Goal: Task Accomplishment & Management: Manage account settings

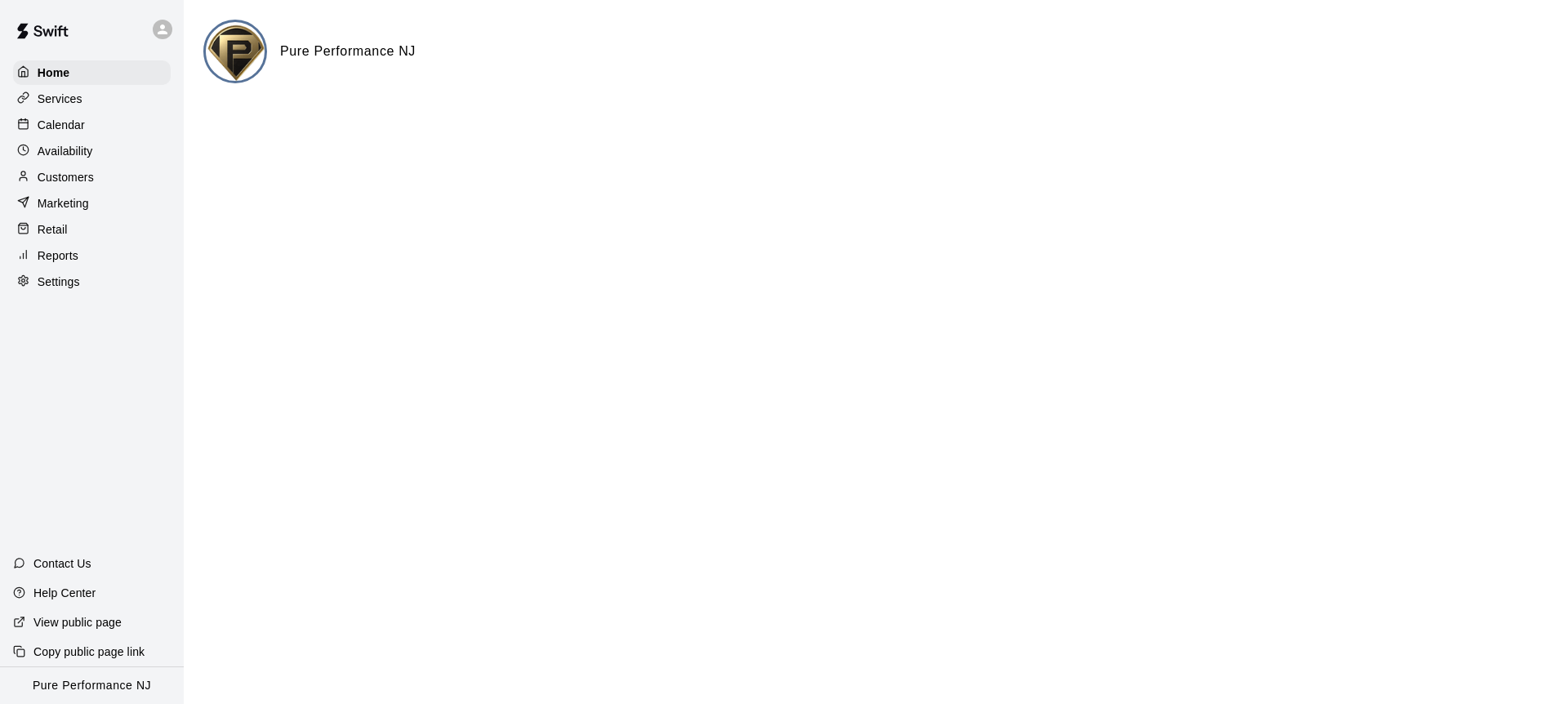
click at [154, 37] on div at bounding box center [167, 30] width 35 height 33
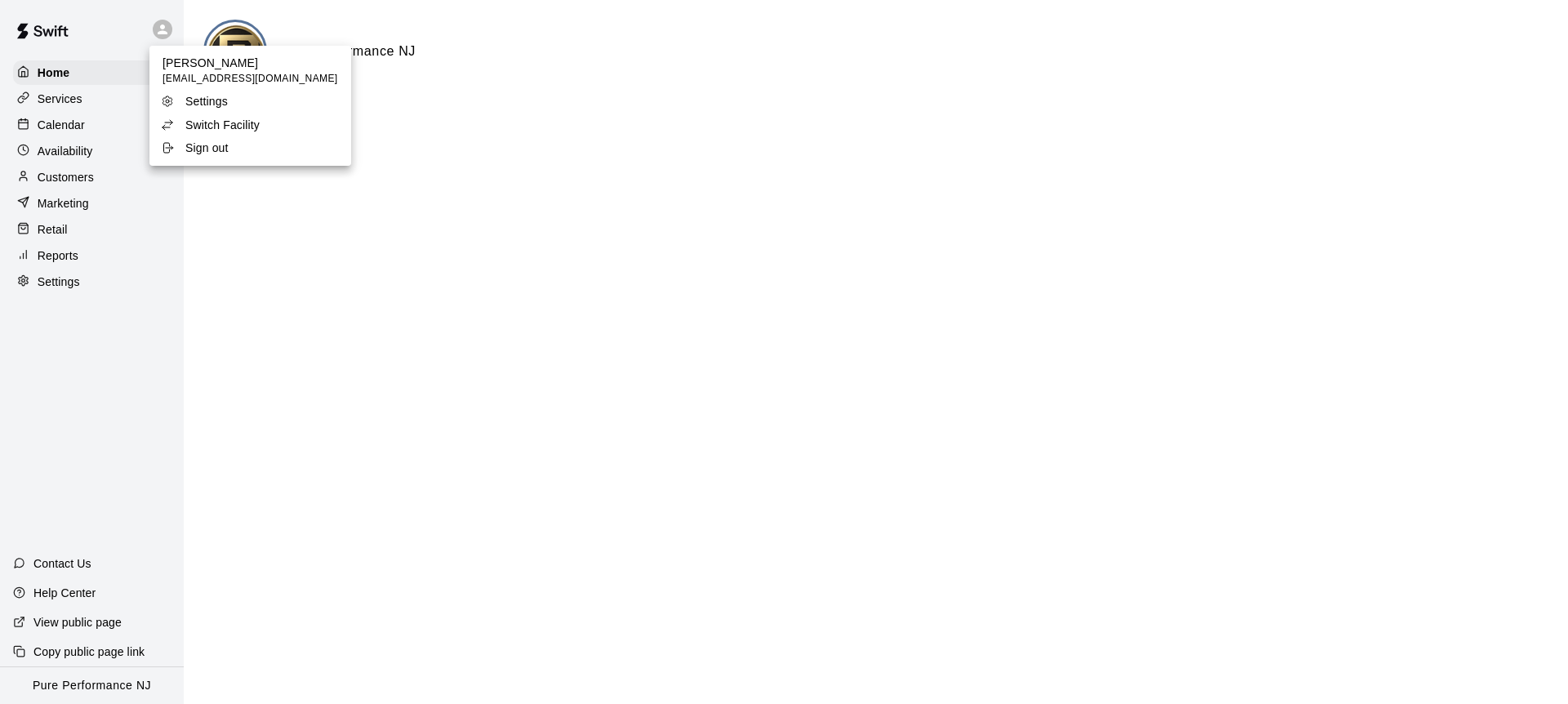
click at [210, 128] on p "Switch Facility" at bounding box center [223, 125] width 75 height 16
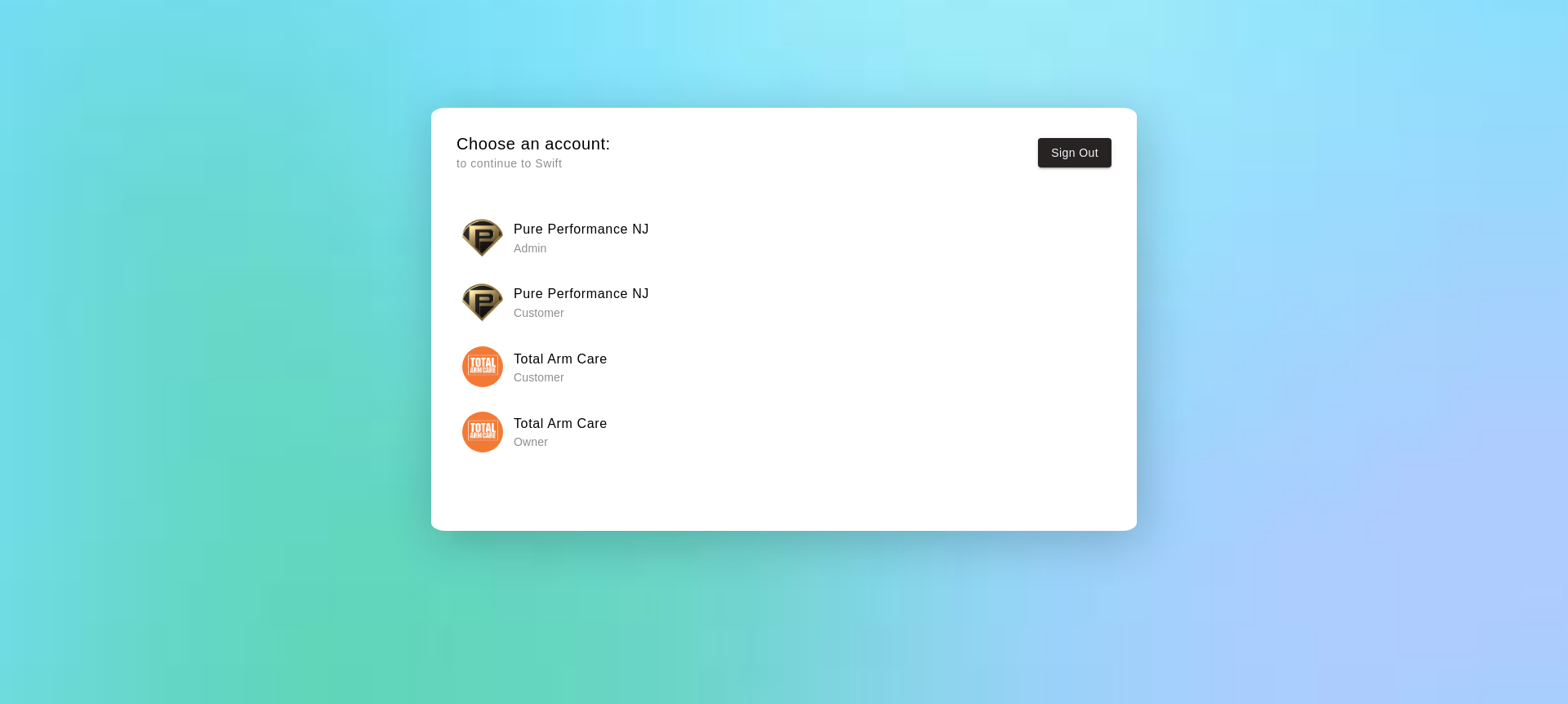
click at [480, 435] on img "button" at bounding box center [482, 431] width 41 height 41
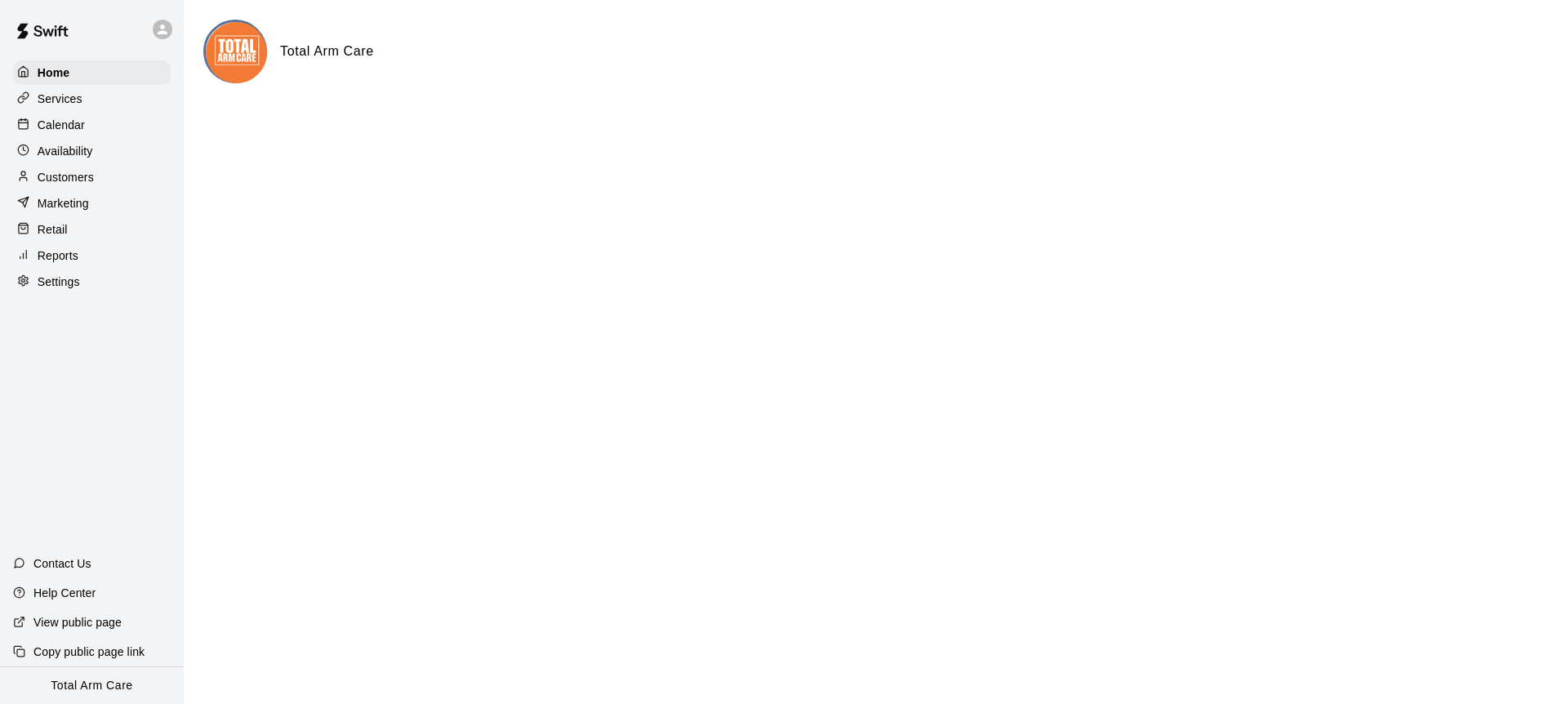
click at [97, 121] on div "Calendar" at bounding box center [92, 125] width 158 height 24
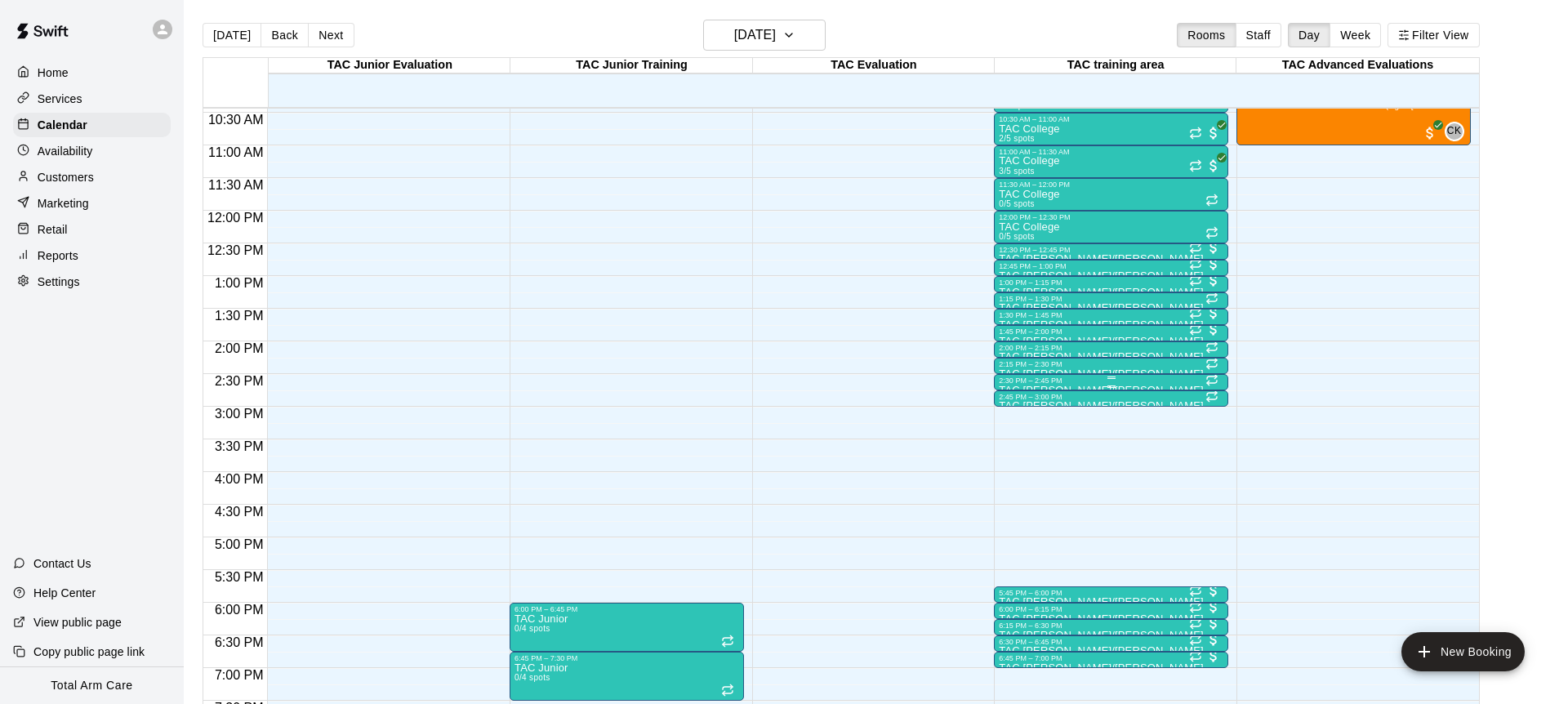
scroll to position [683, 0]
click at [1043, 398] on div "2:45 PM – 3:00 PM" at bounding box center [1111, 396] width 225 height 8
click at [1014, 457] on button "edit" at bounding box center [1016, 447] width 33 height 32
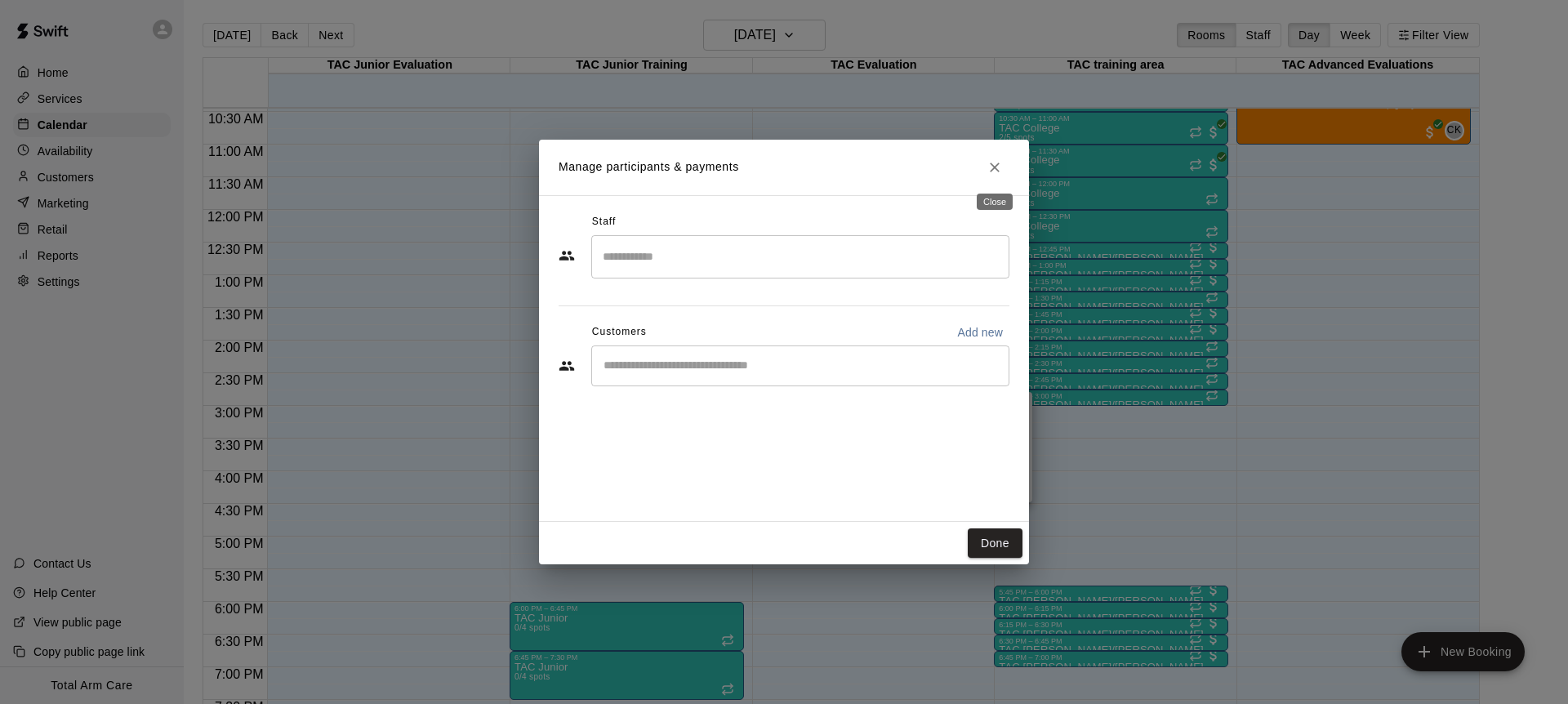
click at [1000, 156] on button "Close" at bounding box center [994, 168] width 30 height 30
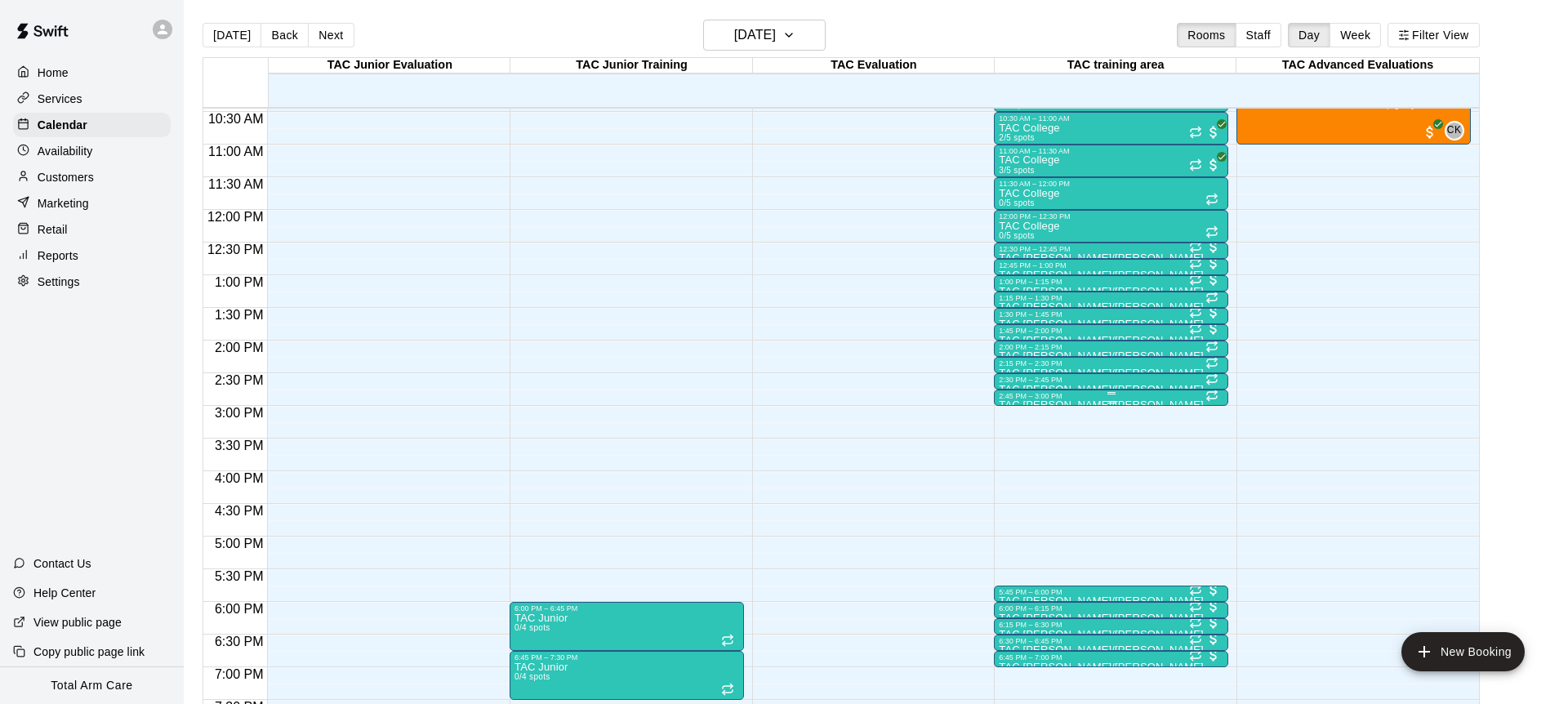
click at [1021, 396] on div "2:45 PM – 3:00 PM" at bounding box center [1111, 396] width 225 height 8
click at [1025, 477] on icon "delete" at bounding box center [1015, 486] width 20 height 20
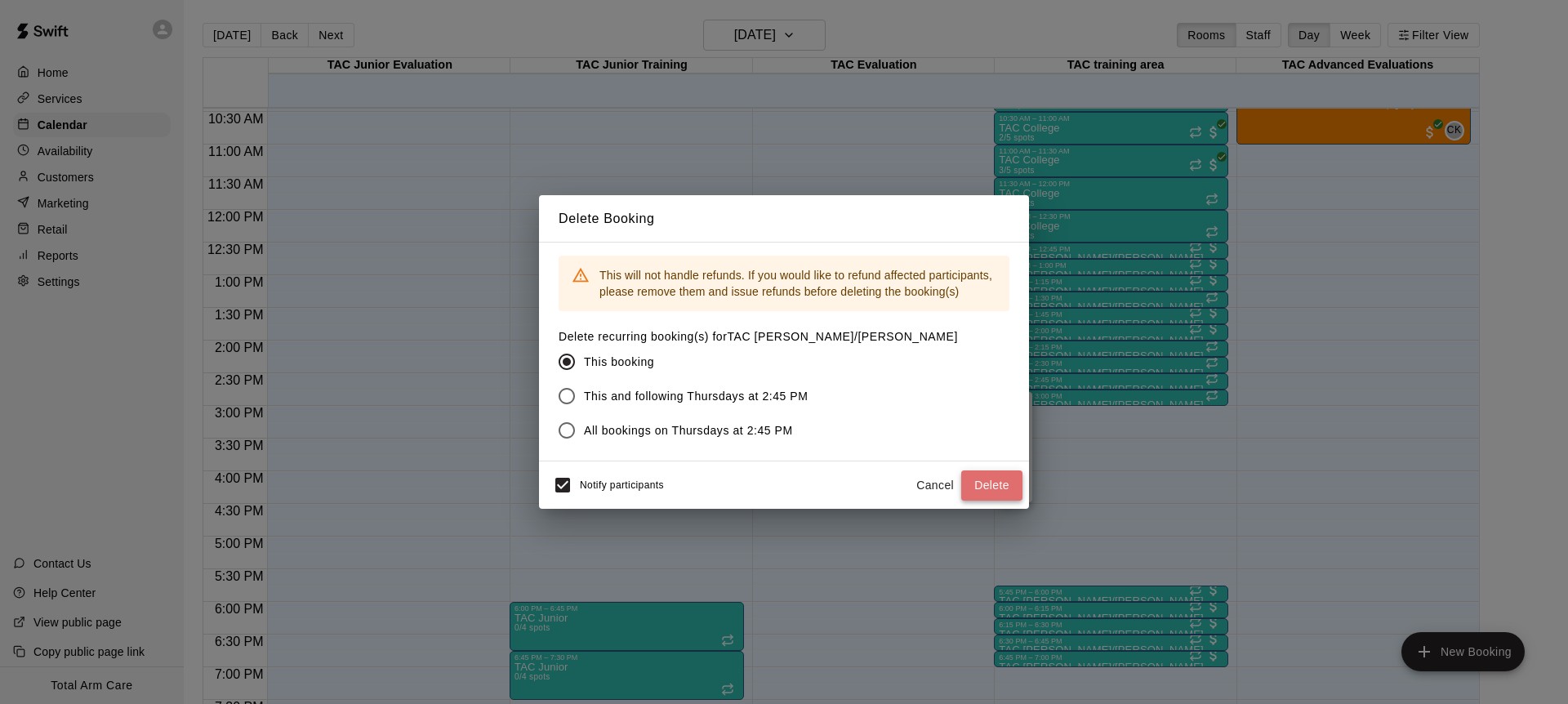
click at [992, 493] on button "Delete" at bounding box center [992, 485] width 62 height 30
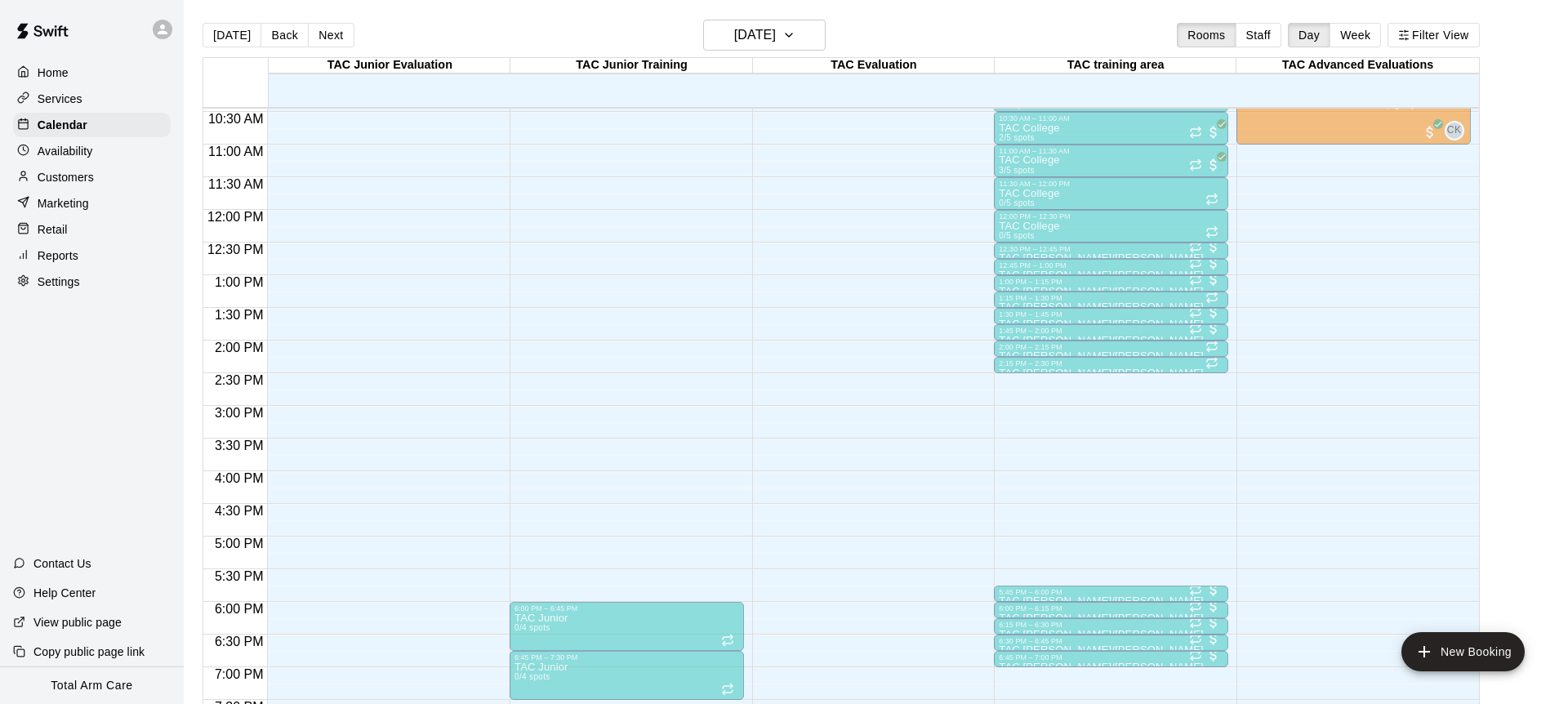
click at [1092, 383] on div "2:30 PM – 2:45 PM TAC Tom/Mike 0/3 spots" at bounding box center [1111, 381] width 225 height 11
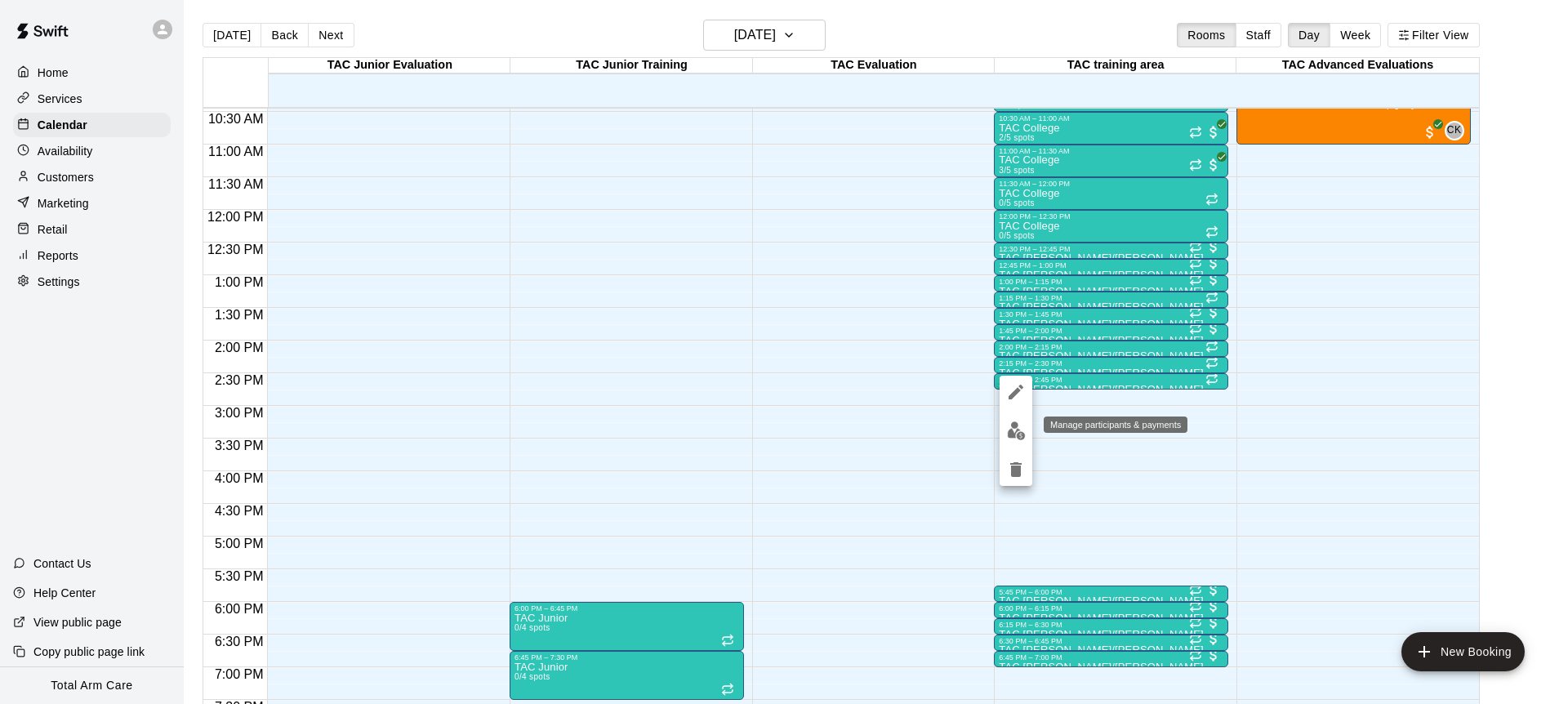
click at [1016, 428] on img "edit" at bounding box center [1016, 431] width 19 height 19
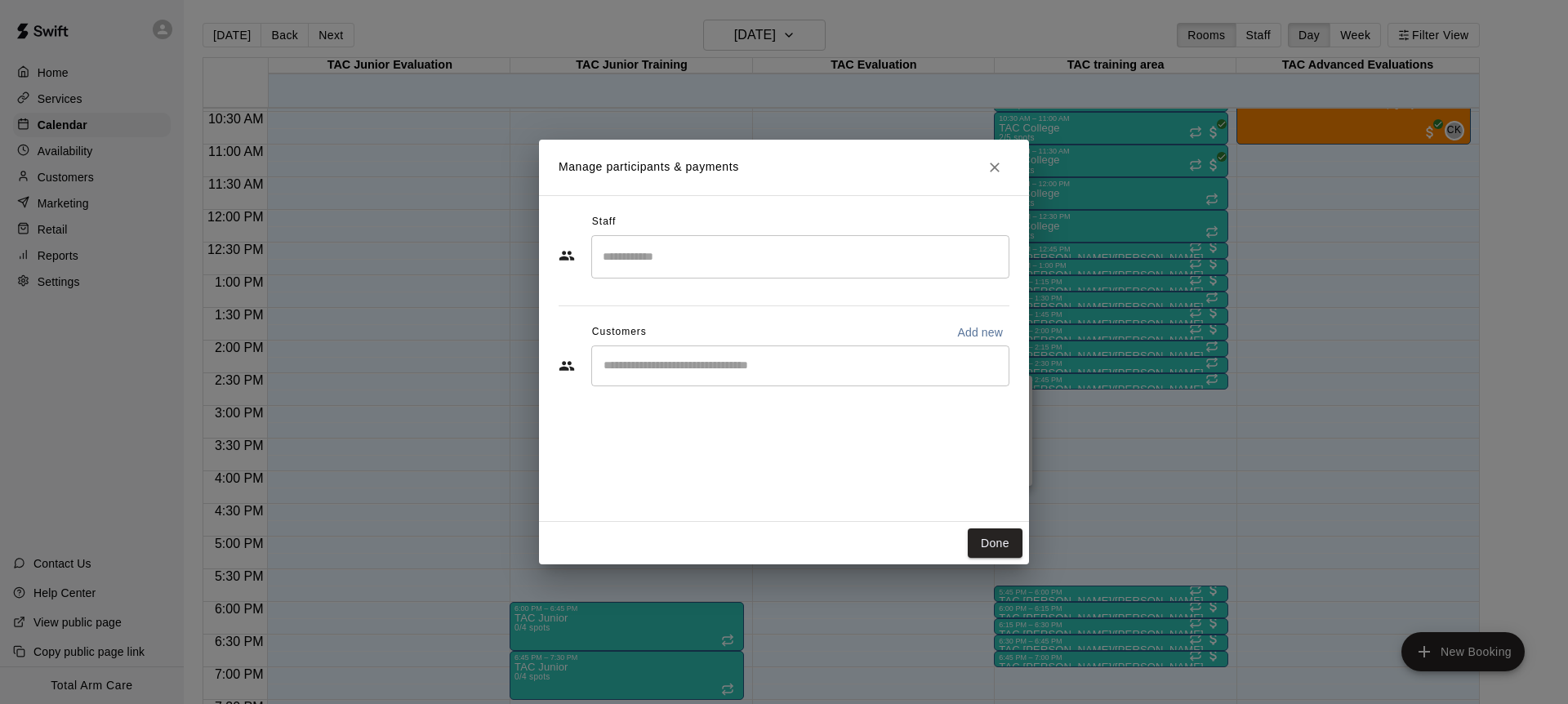
click at [1008, 166] on h2 "Manage participants & payments" at bounding box center [784, 168] width 490 height 56
click at [1001, 166] on icon "Close" at bounding box center [994, 168] width 16 height 16
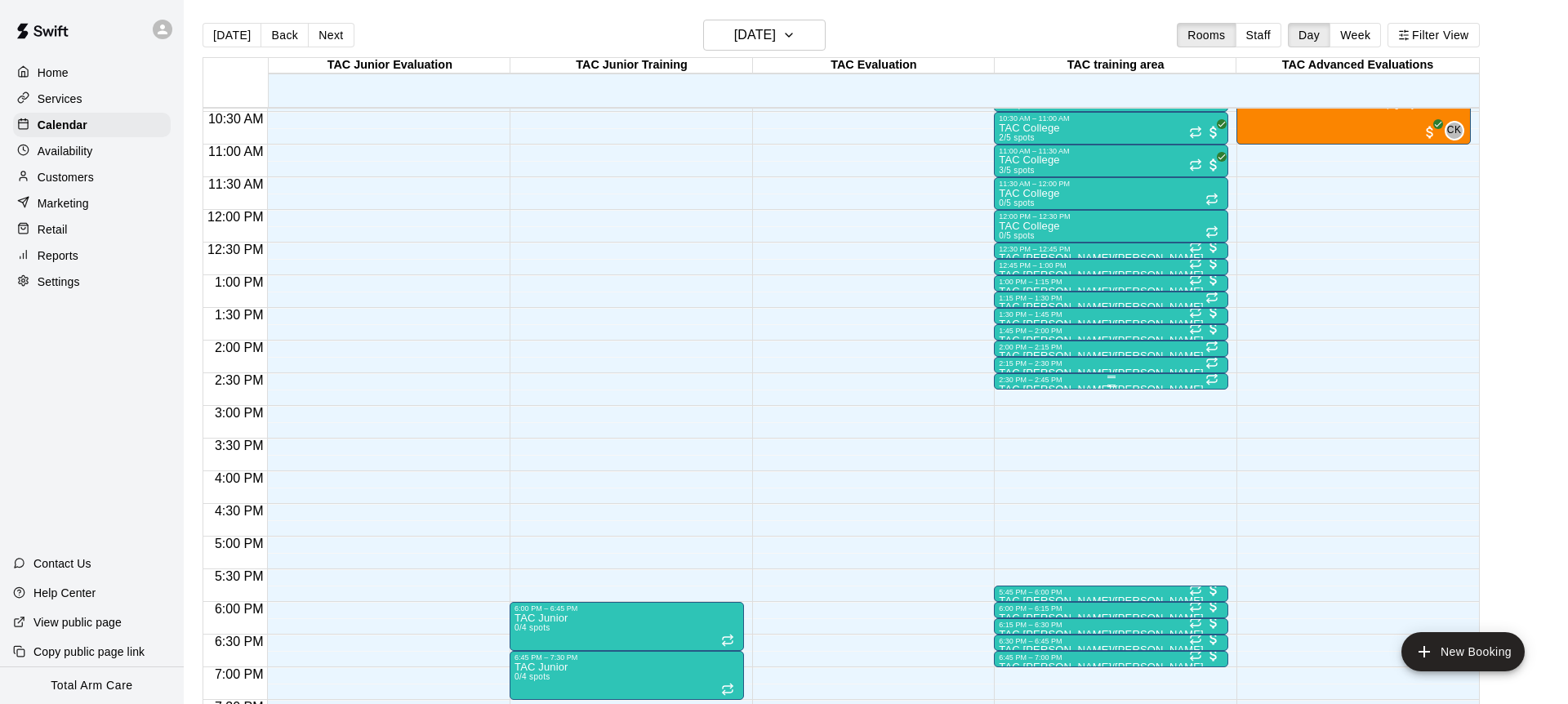
click at [1029, 382] on div "2:30 PM – 2:45 PM" at bounding box center [1111, 379] width 225 height 8
click at [1016, 463] on icon "delete" at bounding box center [1015, 470] width 11 height 15
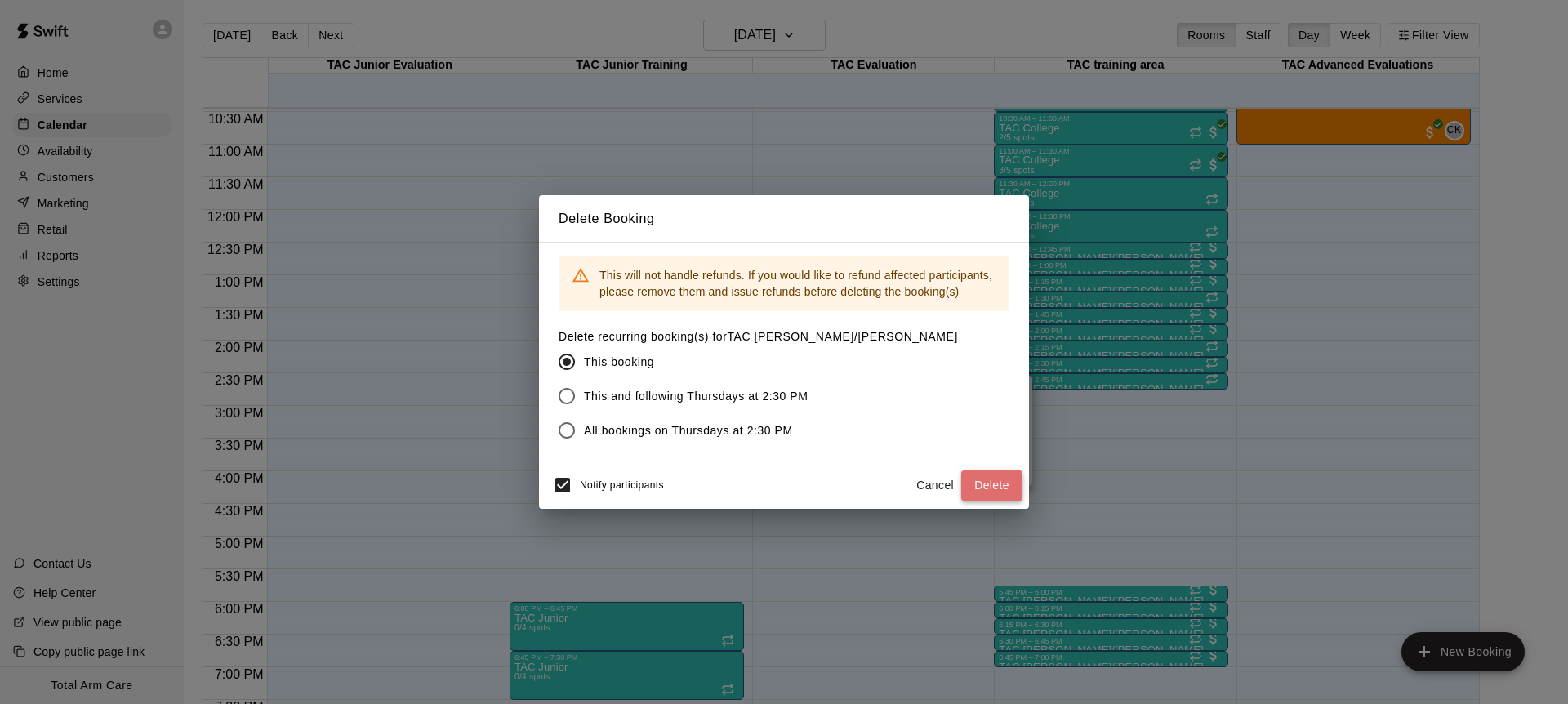
click at [989, 480] on button "Delete" at bounding box center [992, 485] width 62 height 30
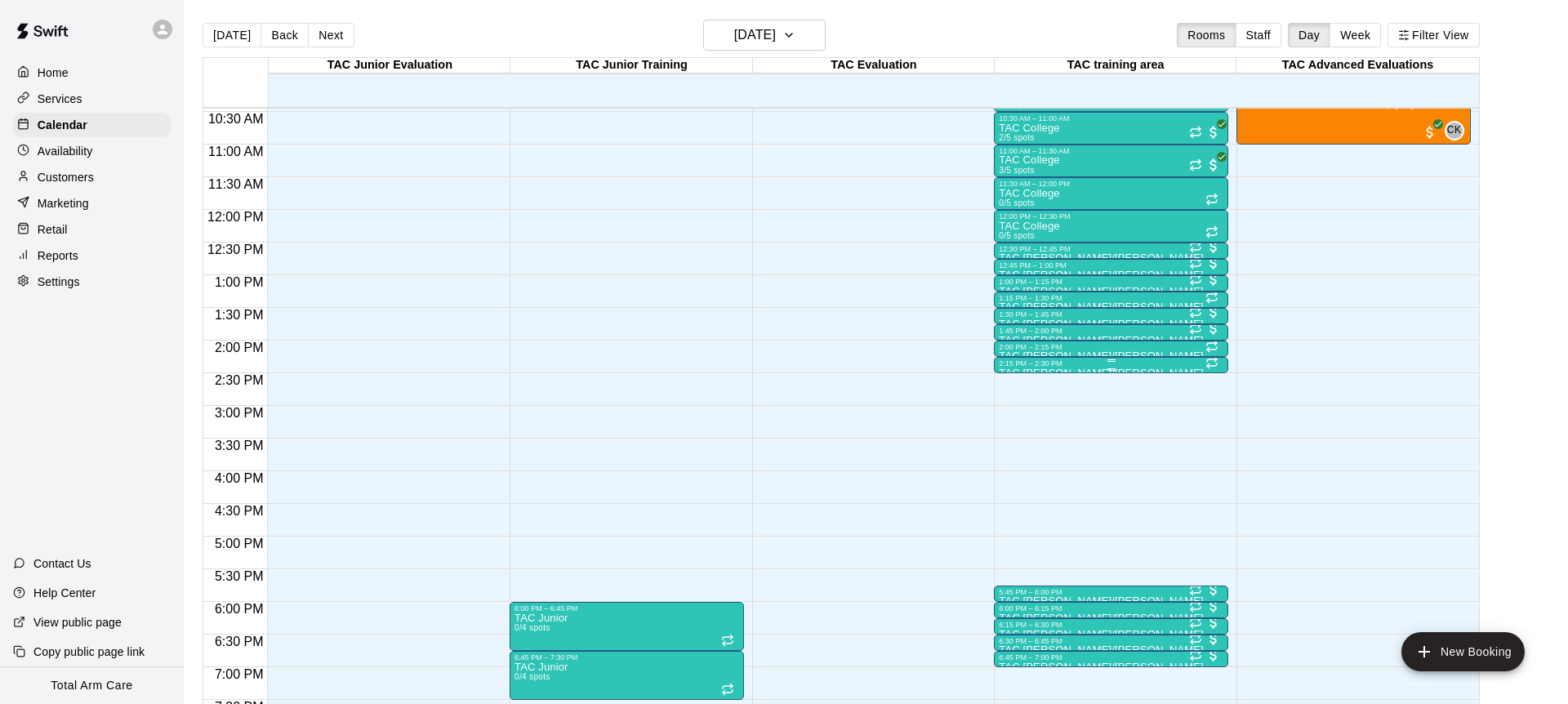
click at [1023, 365] on div "2:15 PM – 2:30 PM" at bounding box center [1111, 363] width 225 height 8
click at [1015, 442] on button "delete" at bounding box center [1016, 454] width 33 height 33
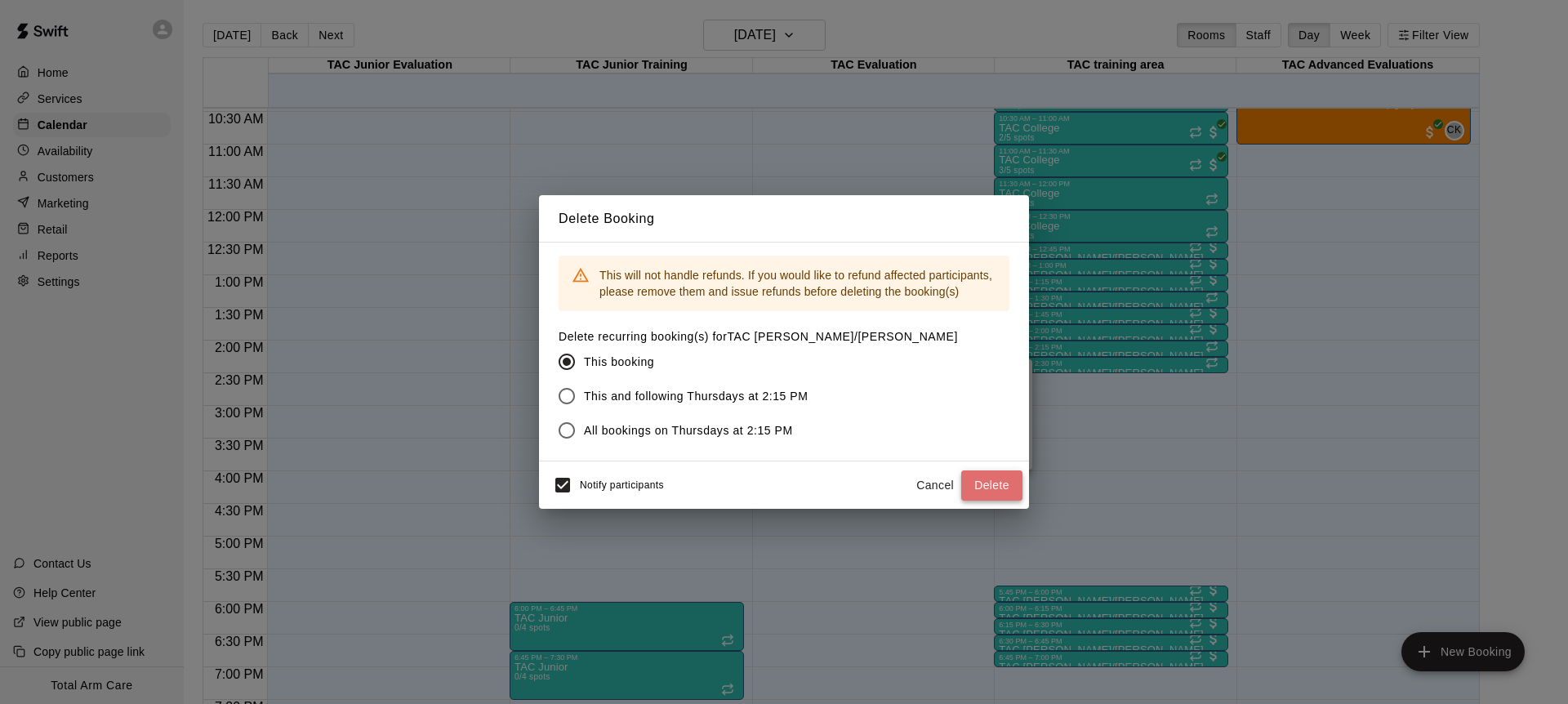
click at [987, 497] on button "Delete" at bounding box center [992, 485] width 62 height 30
click at [988, 486] on div "Cancel Delete" at bounding box center [965, 485] width 114 height 30
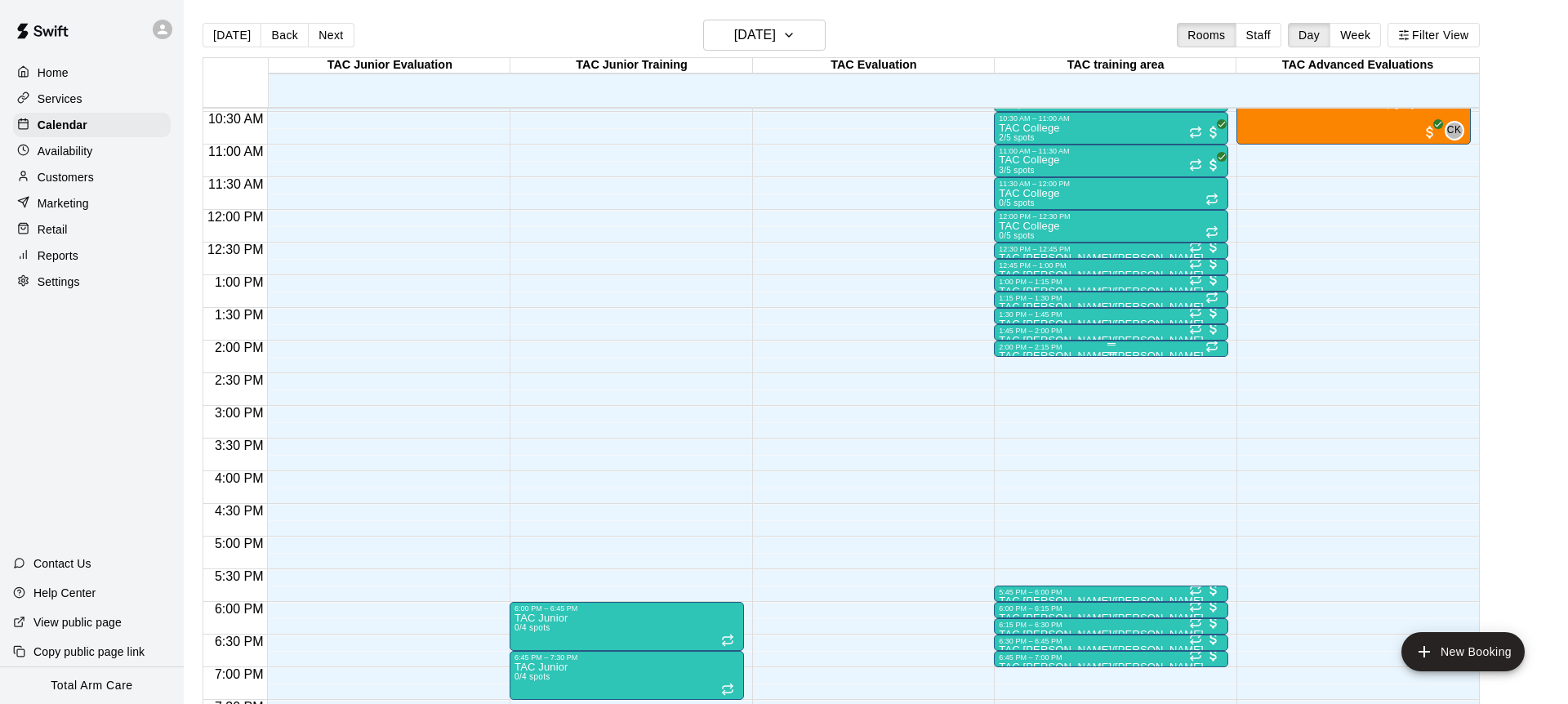
click at [1064, 344] on div at bounding box center [1111, 344] width 225 height 3
click at [1021, 446] on button "delete" at bounding box center [1016, 438] width 33 height 33
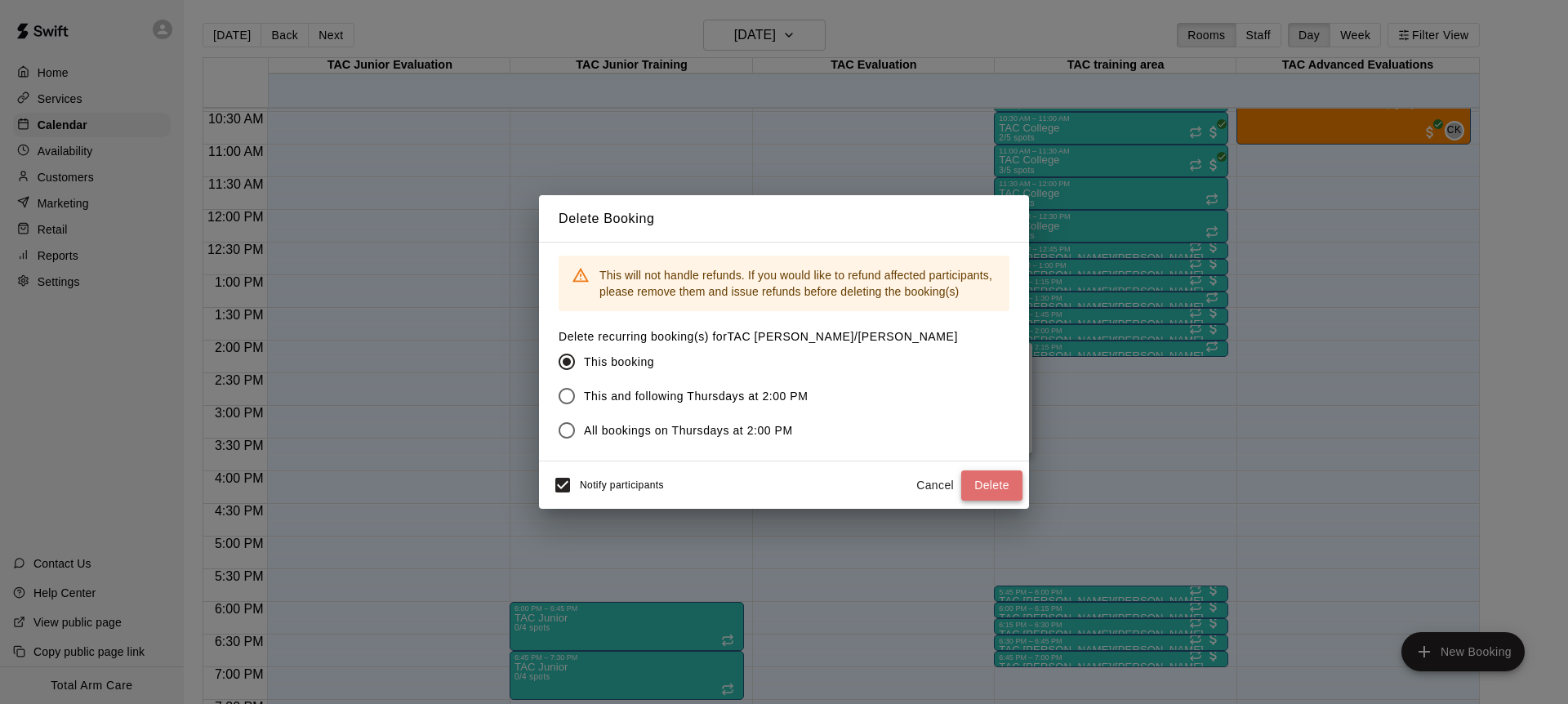
click at [1003, 477] on button "Delete" at bounding box center [992, 485] width 62 height 30
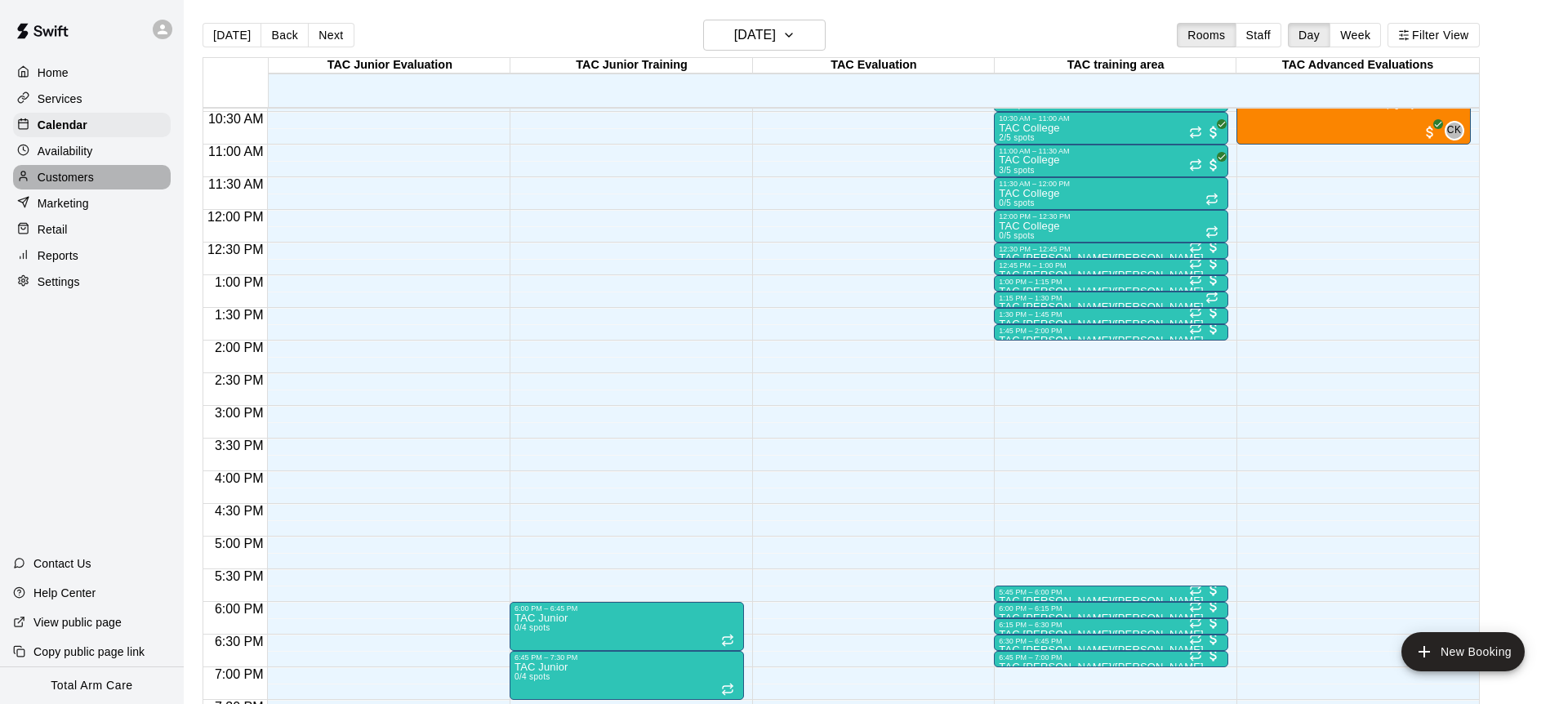
click at [71, 174] on p "Customers" at bounding box center [65, 177] width 56 height 16
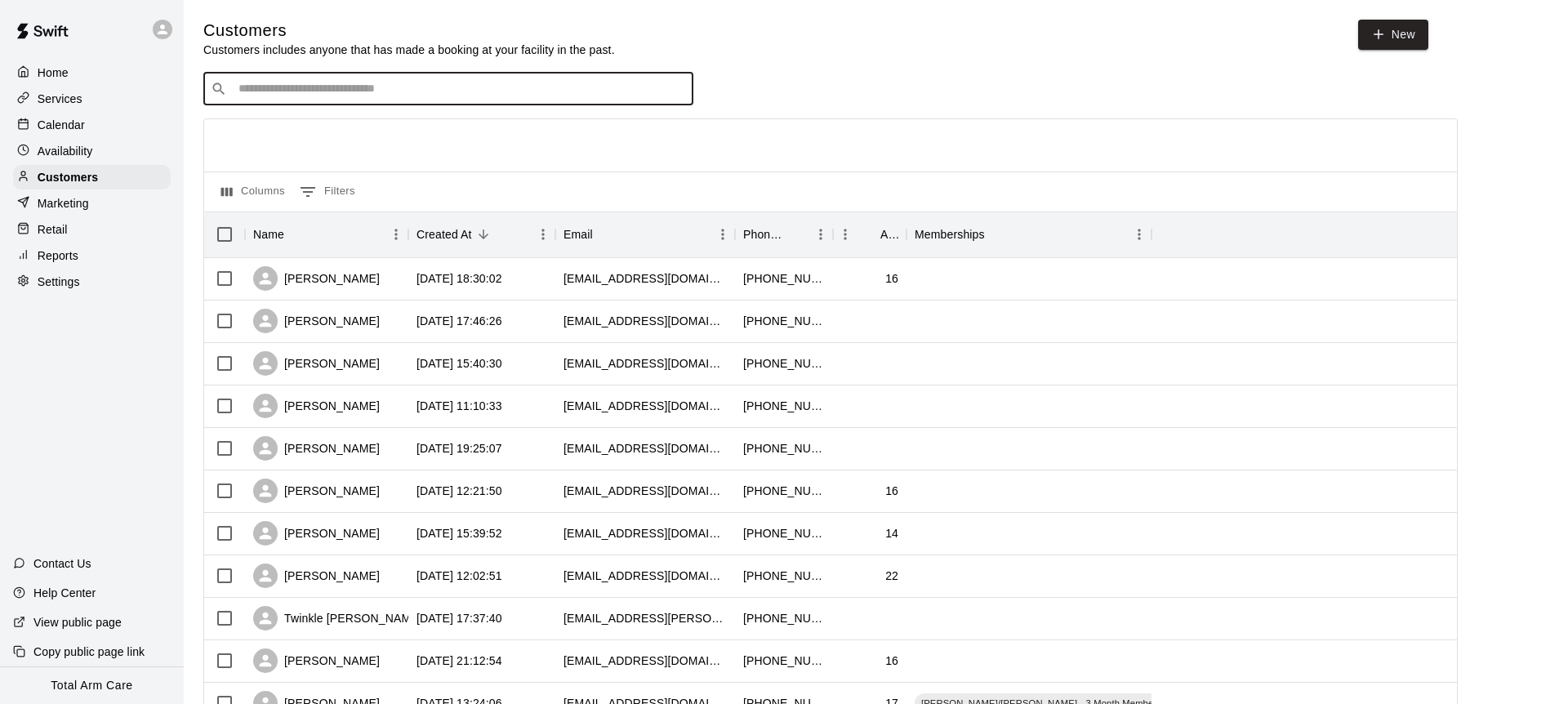
click at [396, 95] on input "Search customers by name or email" at bounding box center [459, 89] width 452 height 16
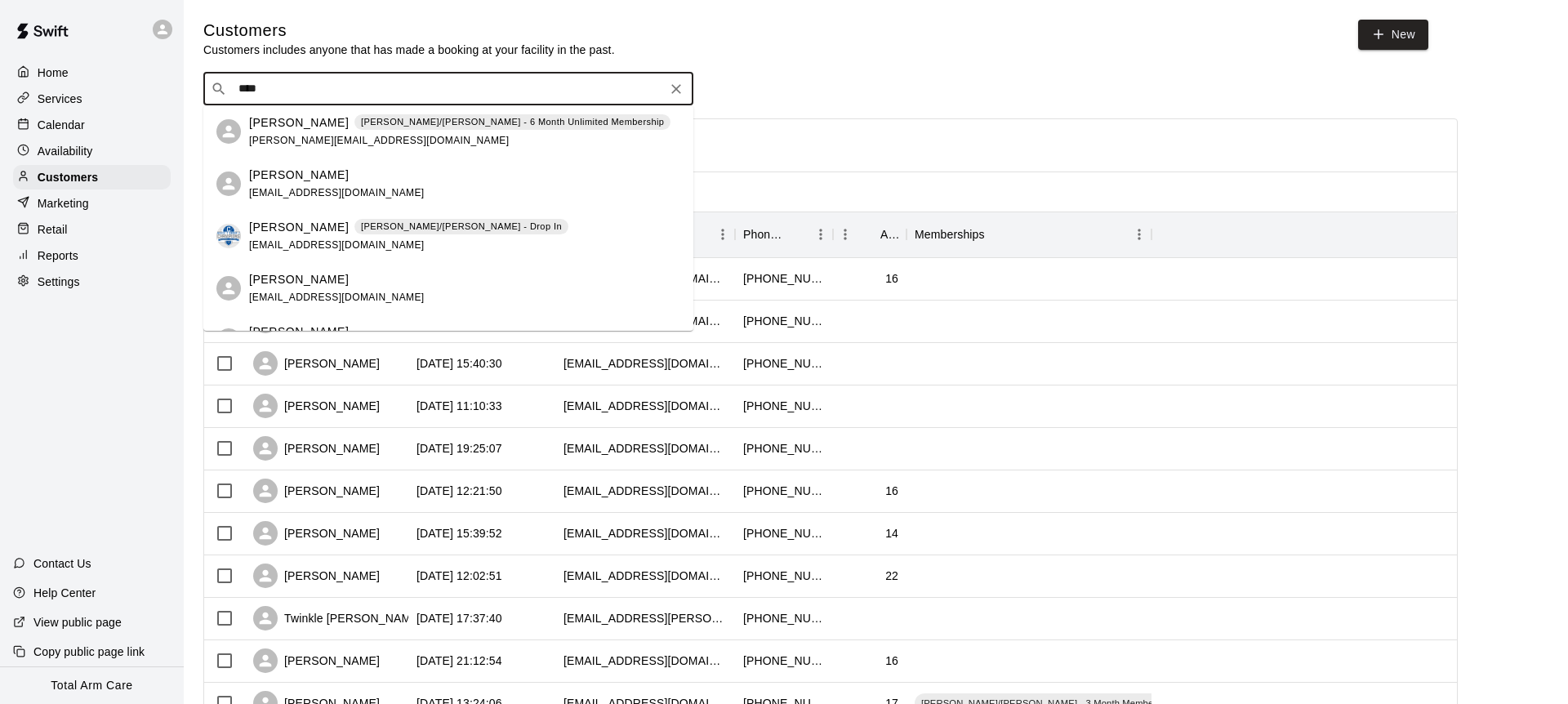
type input "****"
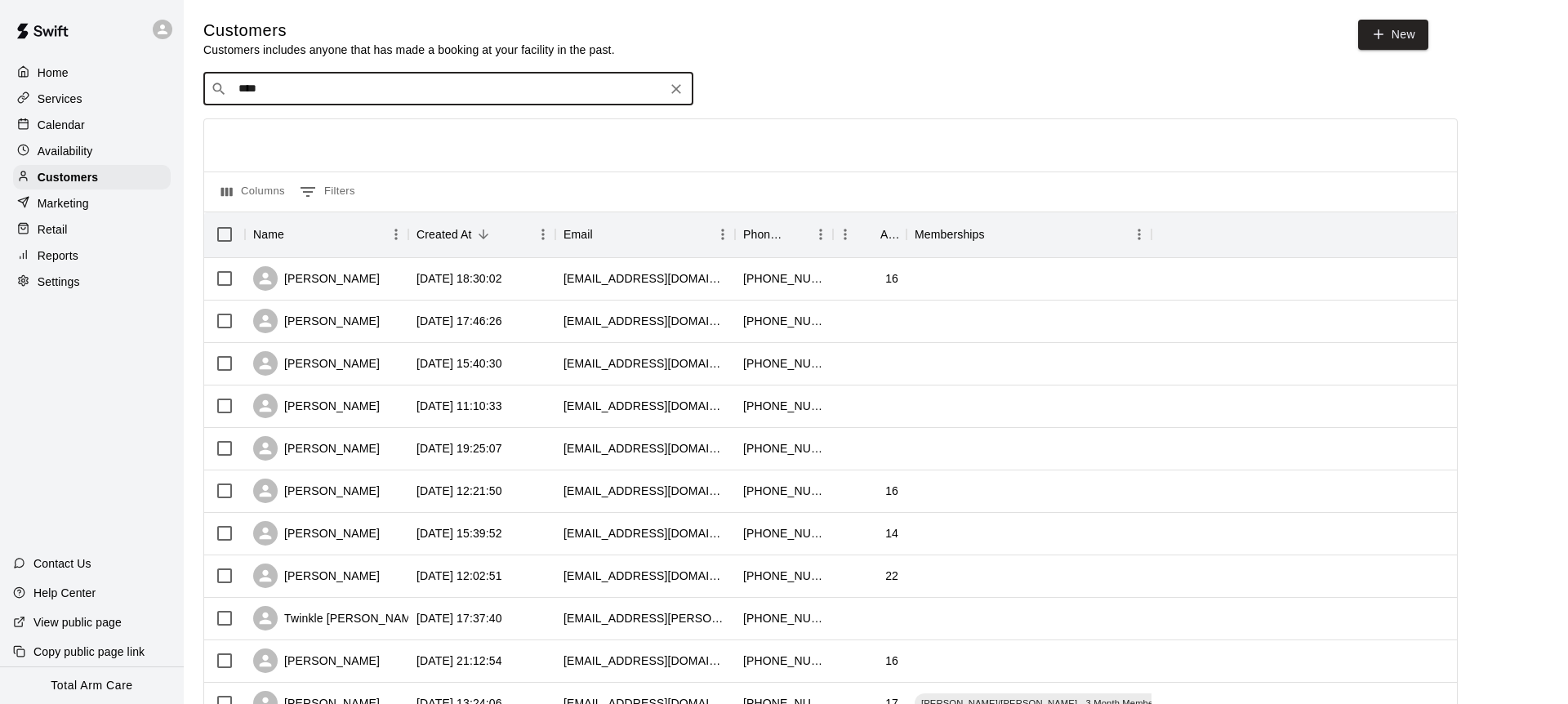
click at [56, 117] on p "Calendar" at bounding box center [61, 125] width 48 height 16
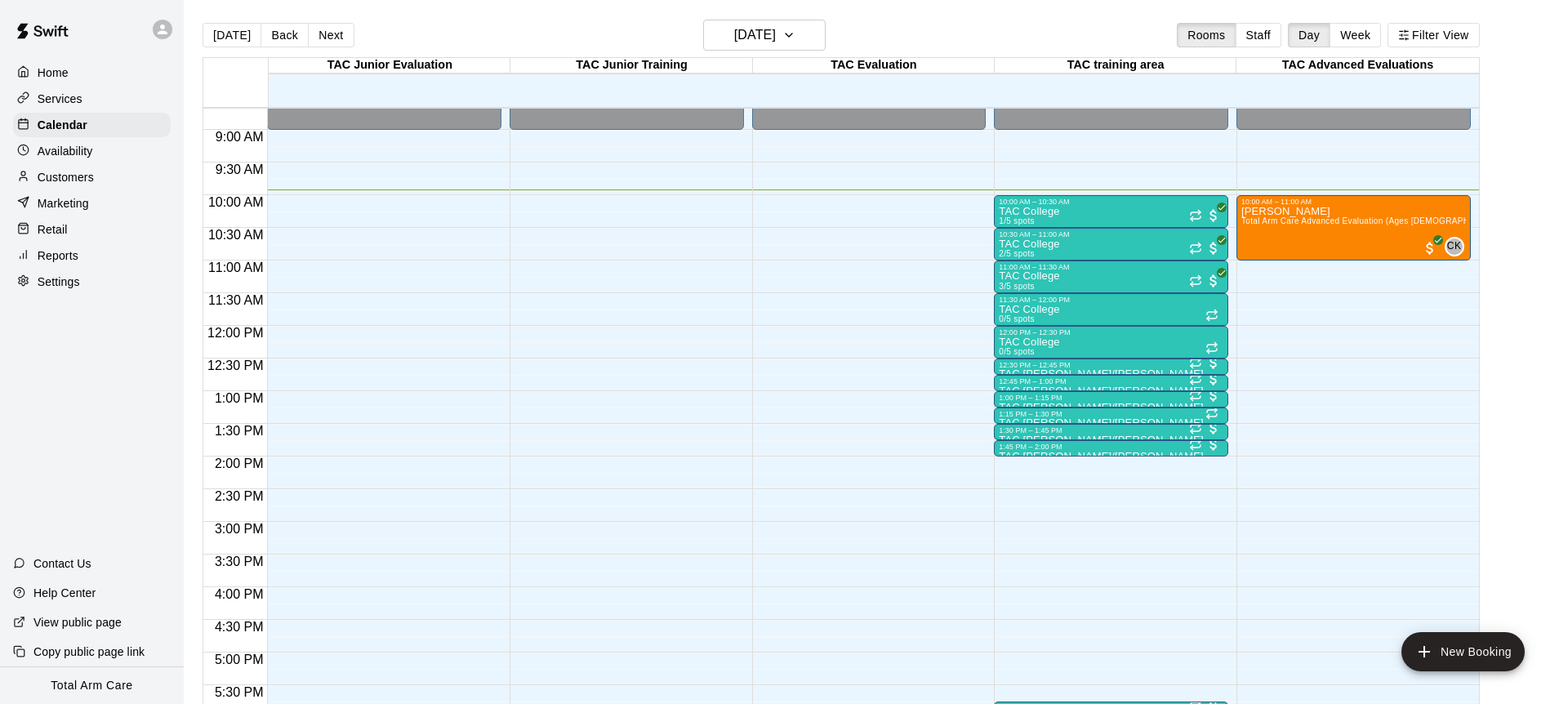
scroll to position [562, 0]
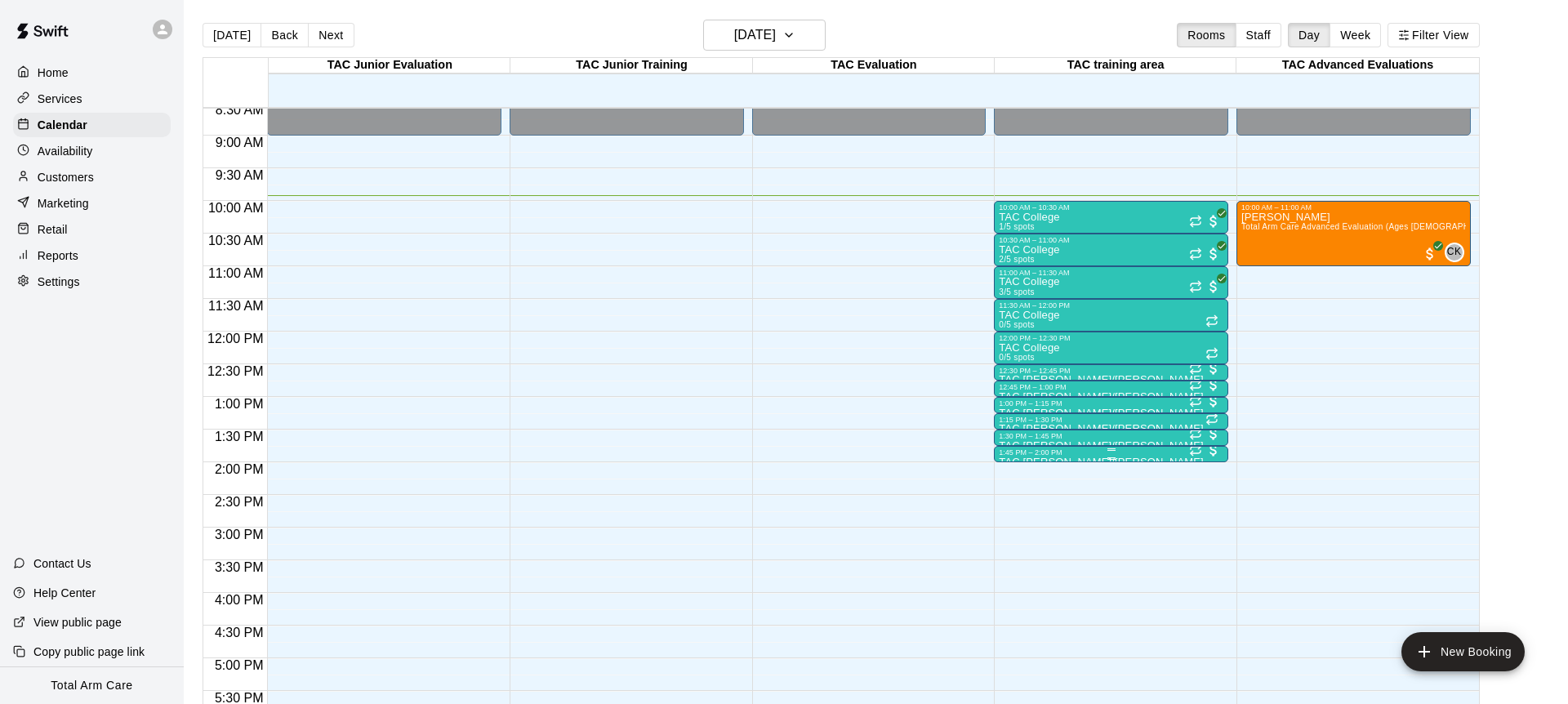
click at [1060, 456] on div "1:45 PM – 2:00 PM" at bounding box center [1111, 452] width 225 height 8
click at [1009, 511] on img "edit" at bounding box center [1016, 503] width 19 height 19
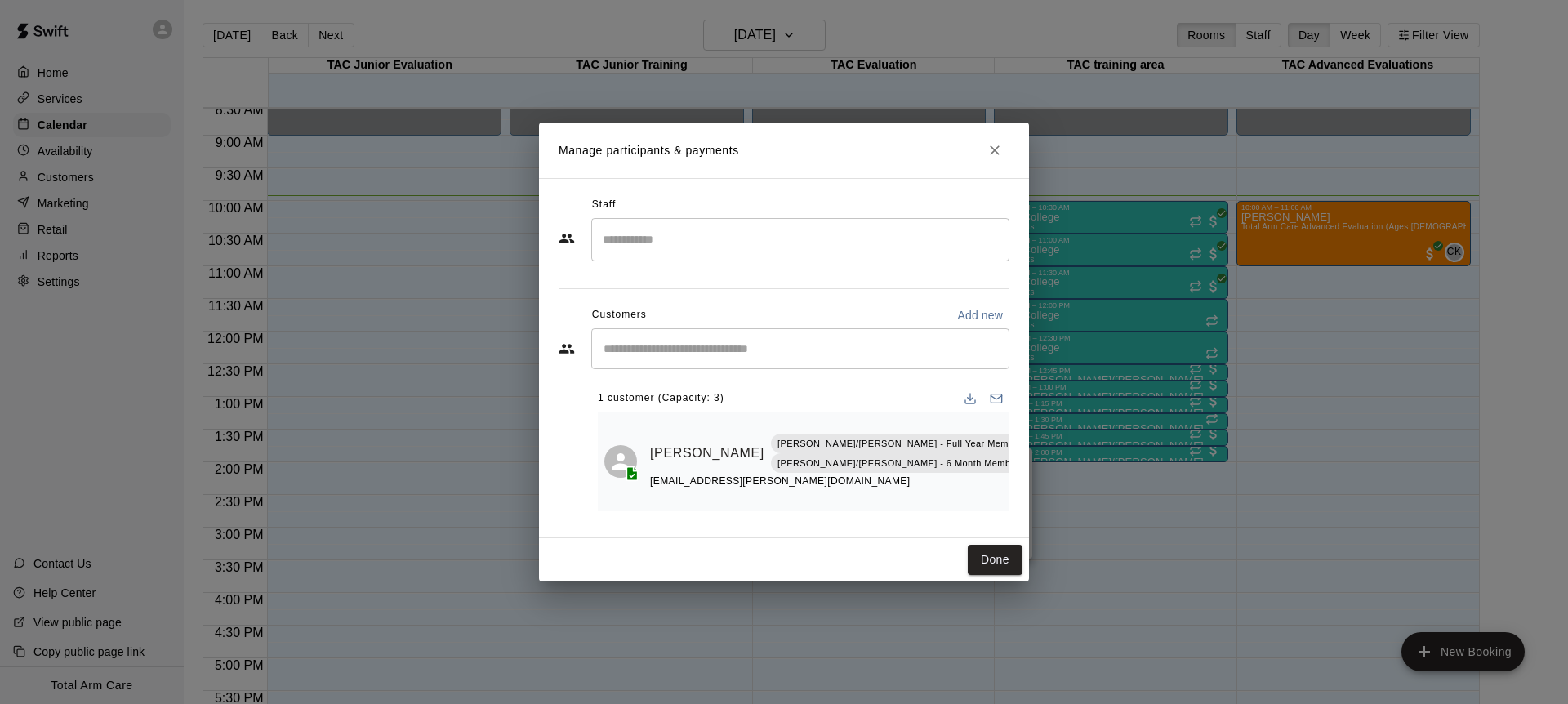
drag, startPoint x: 996, startPoint y: 149, endPoint x: 988, endPoint y: 145, distance: 8.9
click at [996, 149] on icon "Close" at bounding box center [994, 150] width 16 height 16
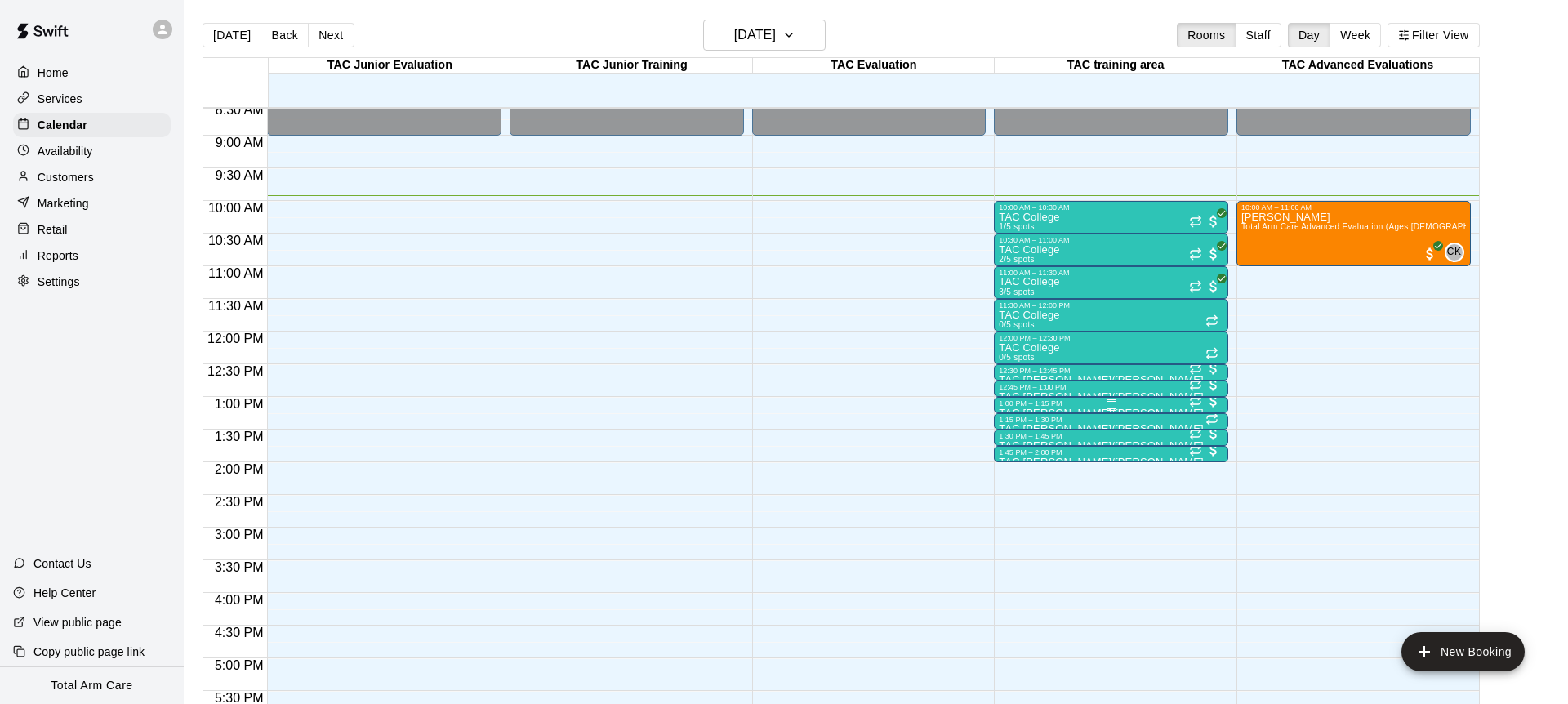
click at [1055, 399] on div at bounding box center [1111, 400] width 225 height 3
click at [1023, 457] on img "edit" at bounding box center [1016, 455] width 19 height 19
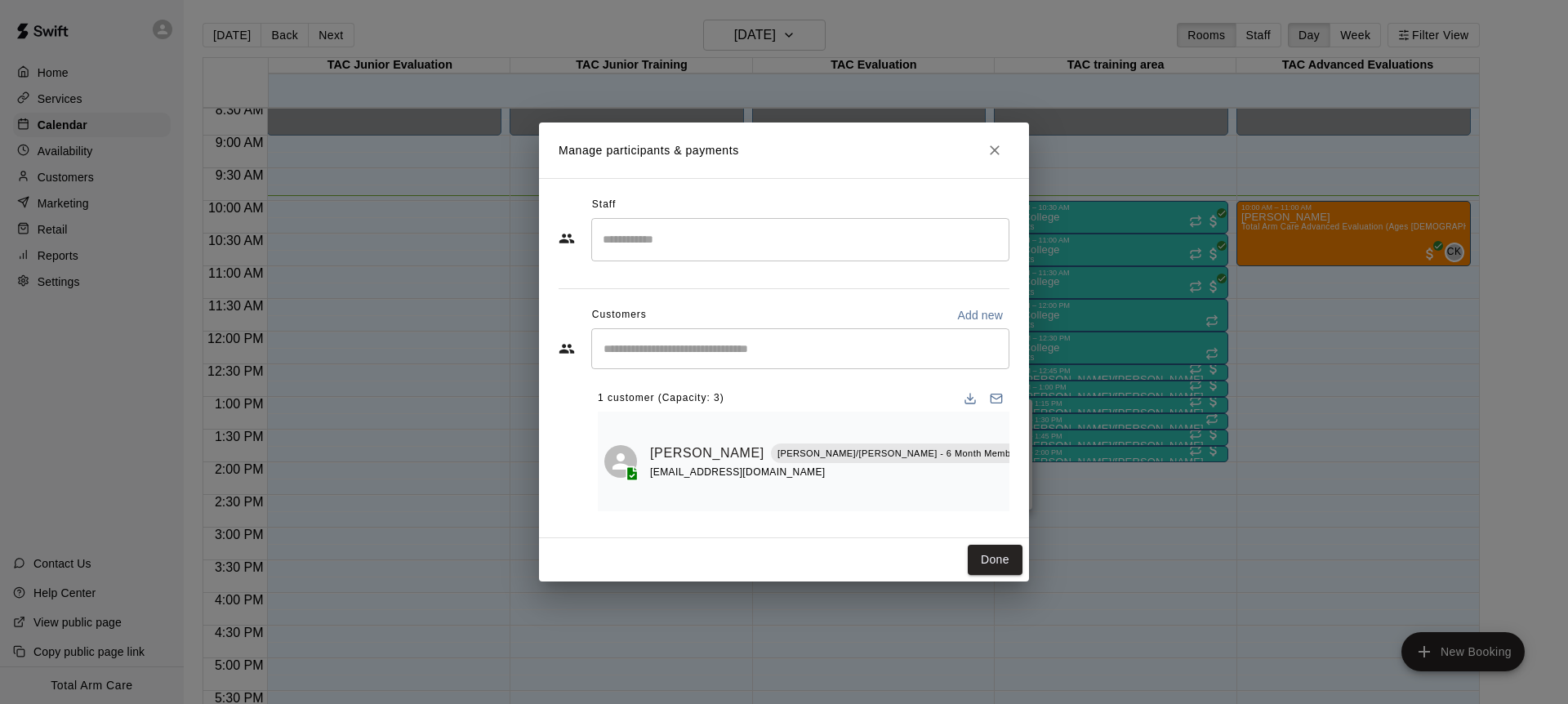
click at [1112, 482] on icon "Manage bookings & payment" at bounding box center [1119, 490] width 16 height 16
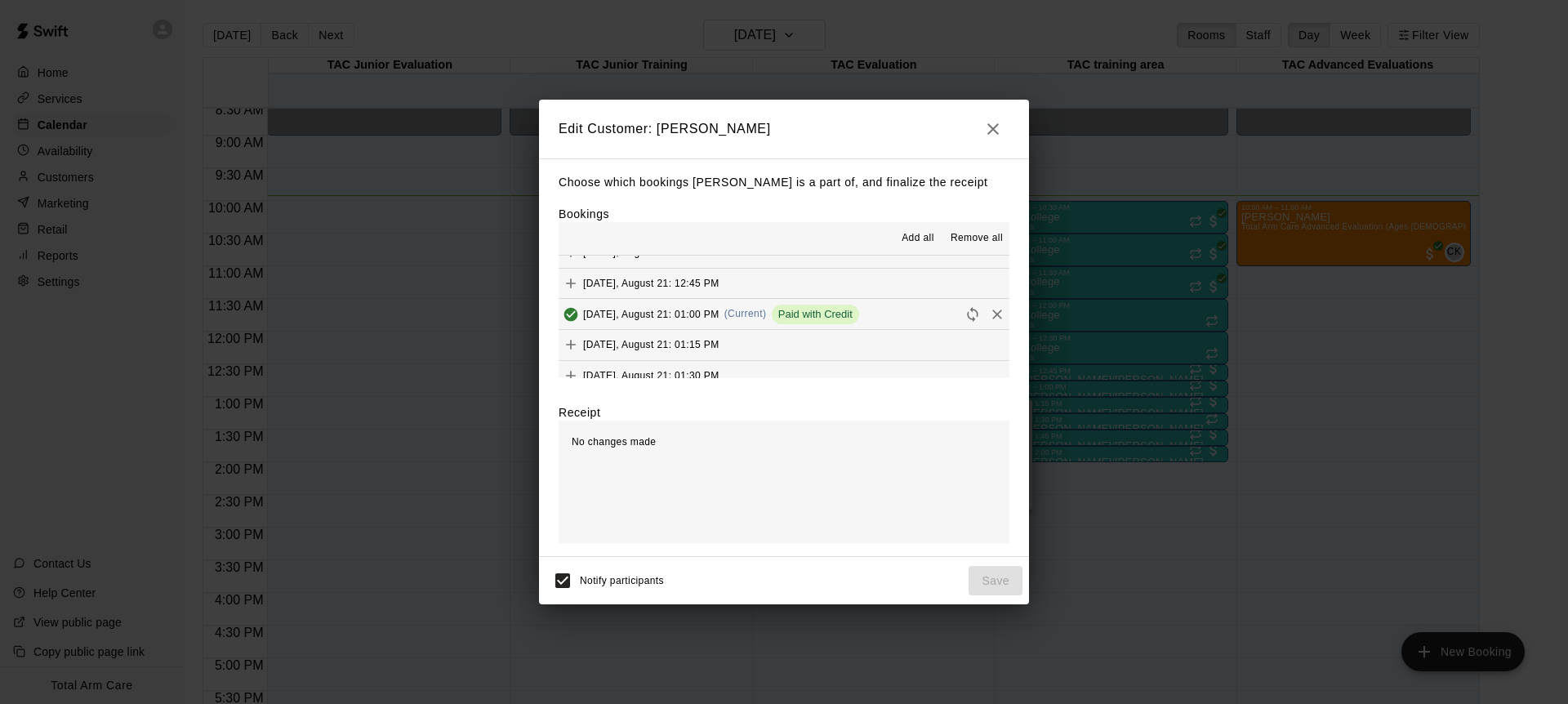
scroll to position [1339, 0]
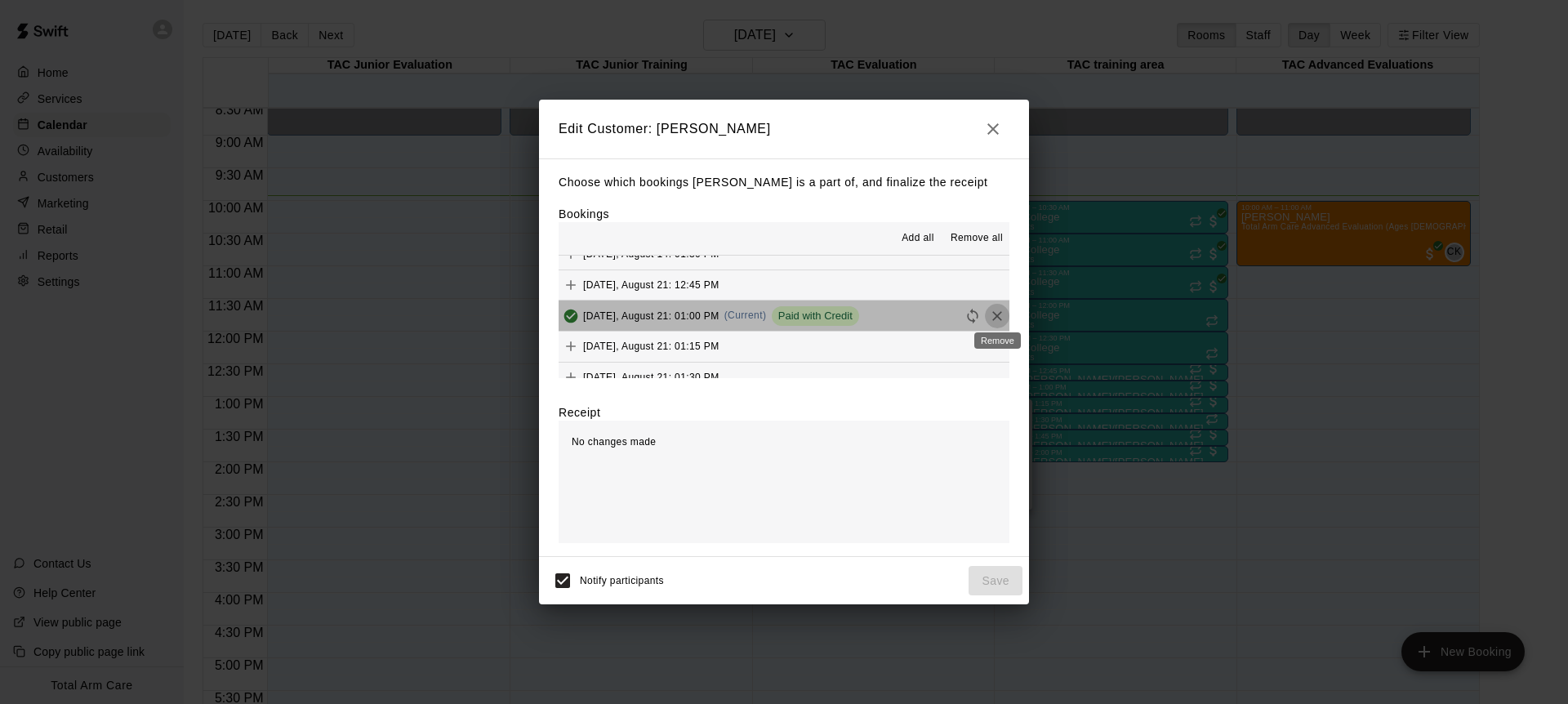
click at [993, 315] on icon "Remove" at bounding box center [997, 316] width 16 height 16
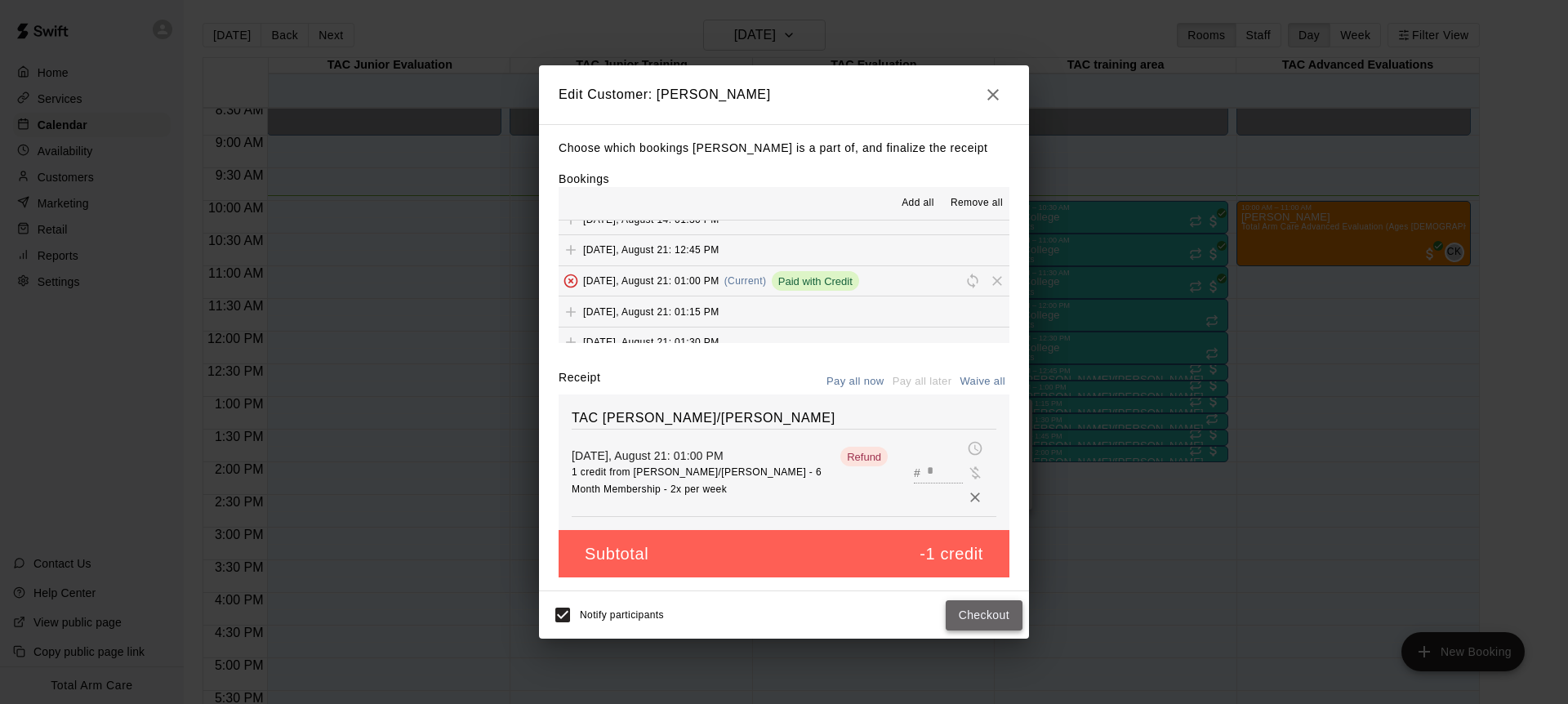
click at [1000, 616] on button "Checkout" at bounding box center [984, 615] width 76 height 30
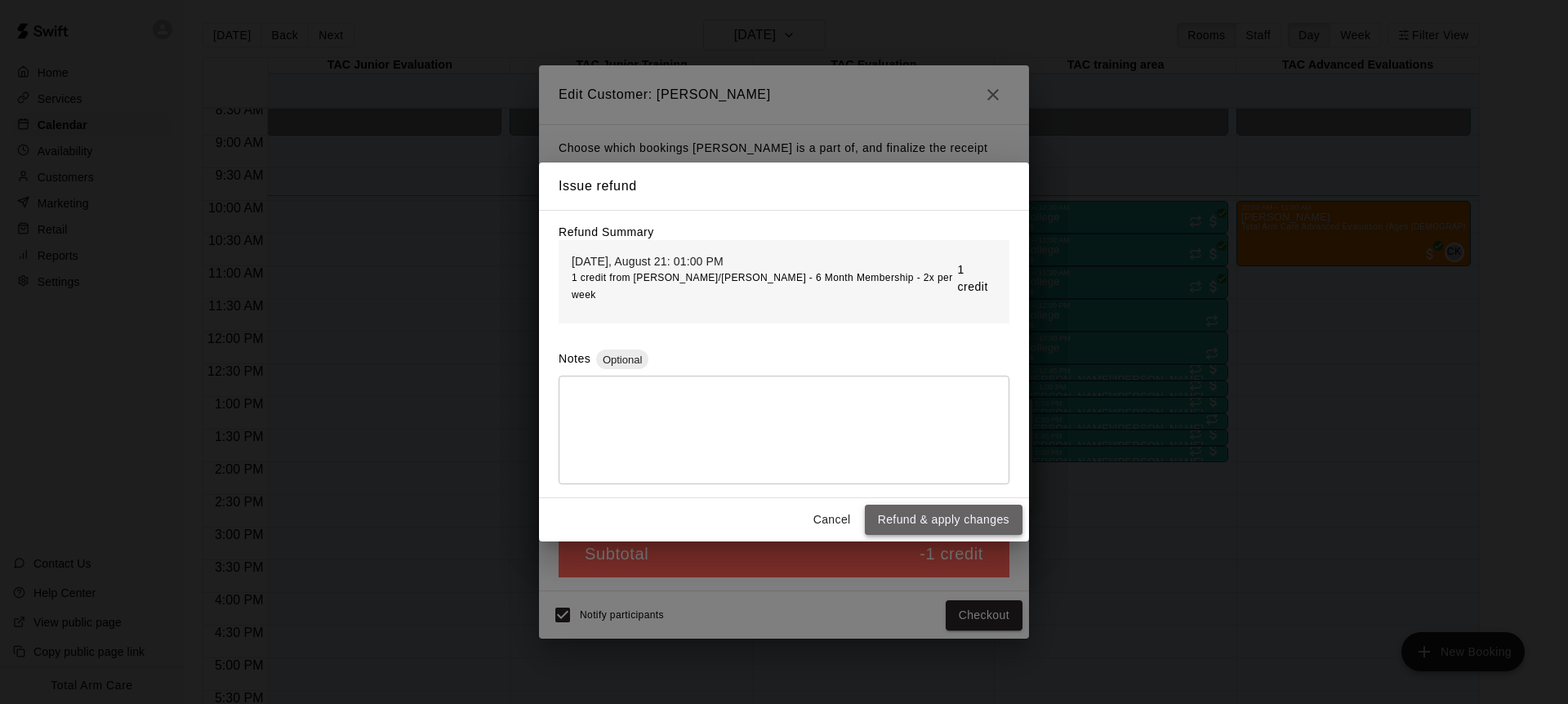
click at [949, 505] on button "Refund & apply changes" at bounding box center [944, 520] width 158 height 30
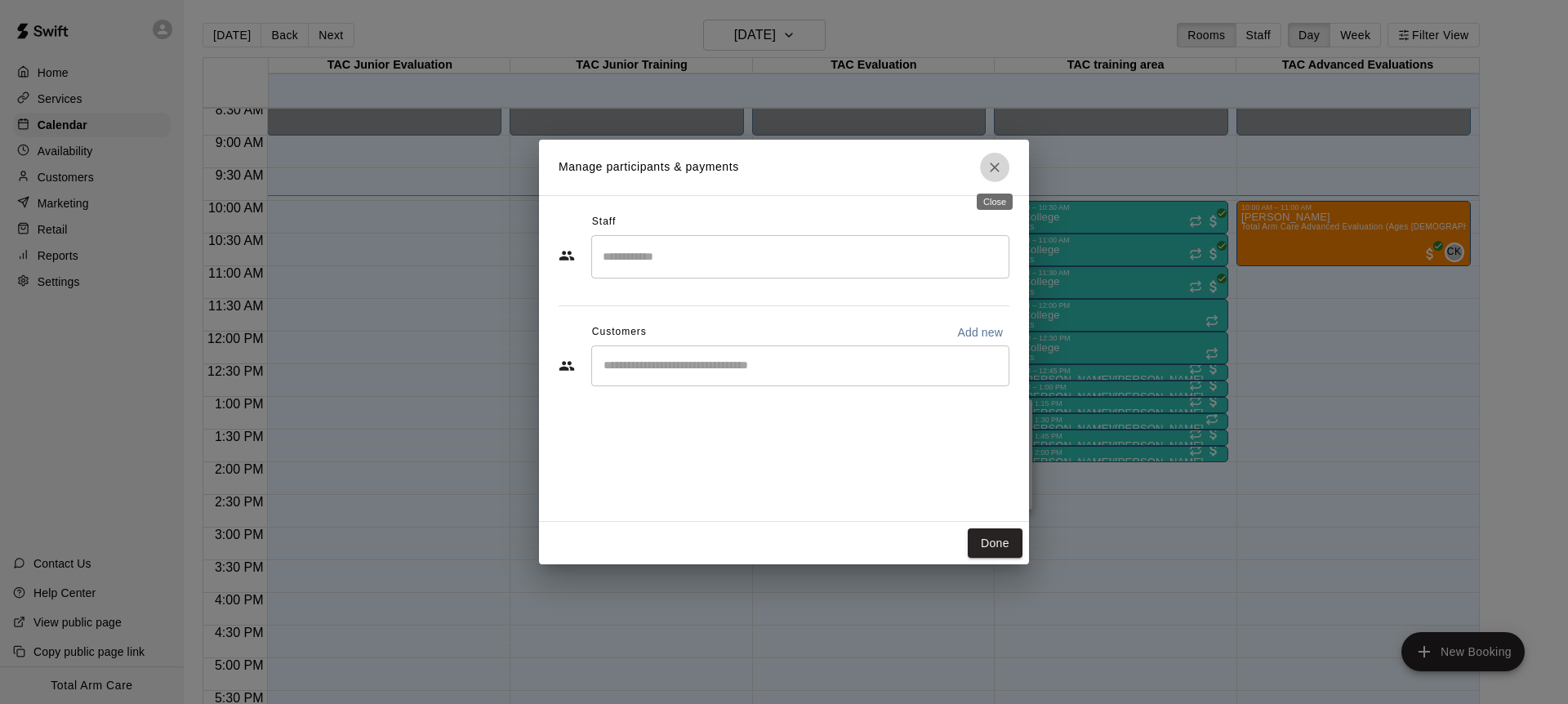
click at [994, 167] on icon "Close" at bounding box center [994, 167] width 10 height 10
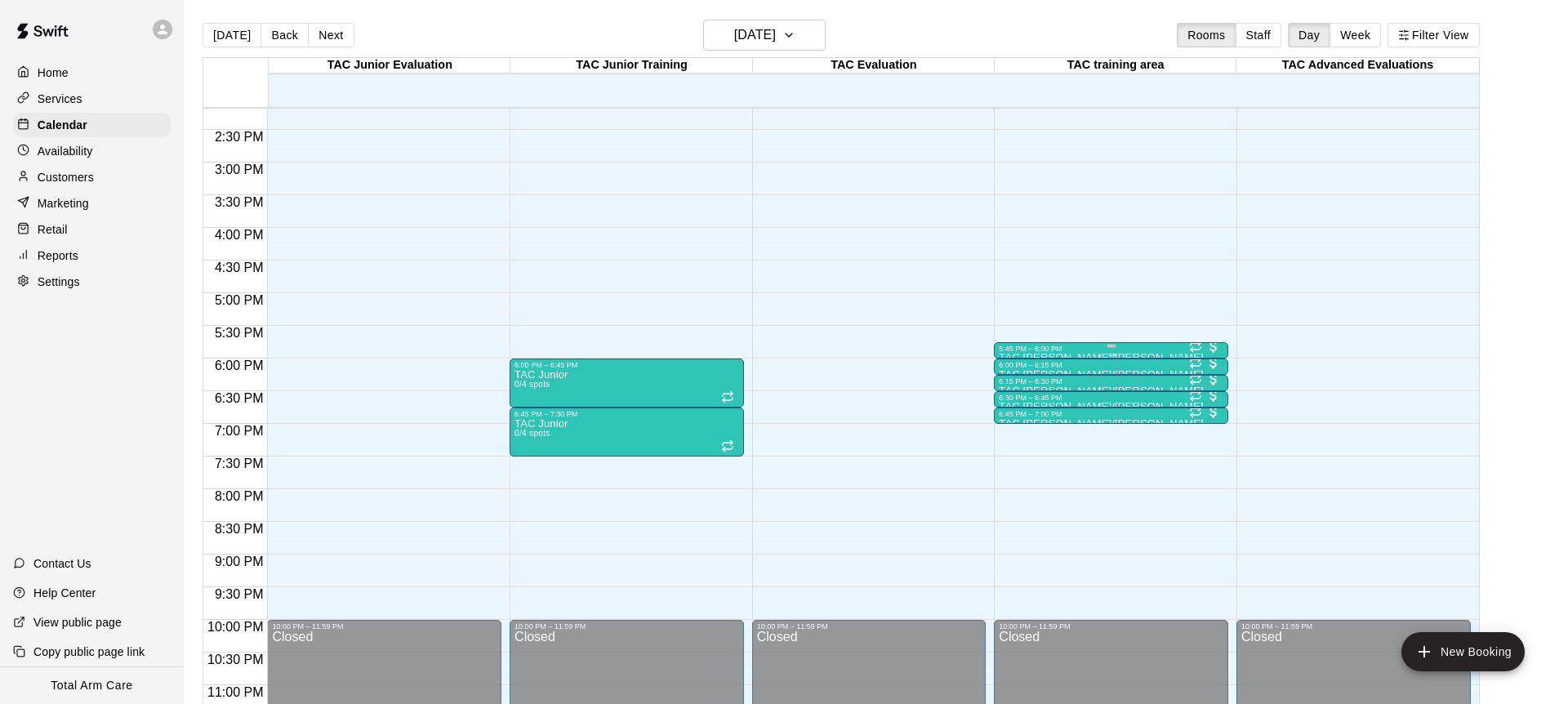
scroll to position [920, 0]
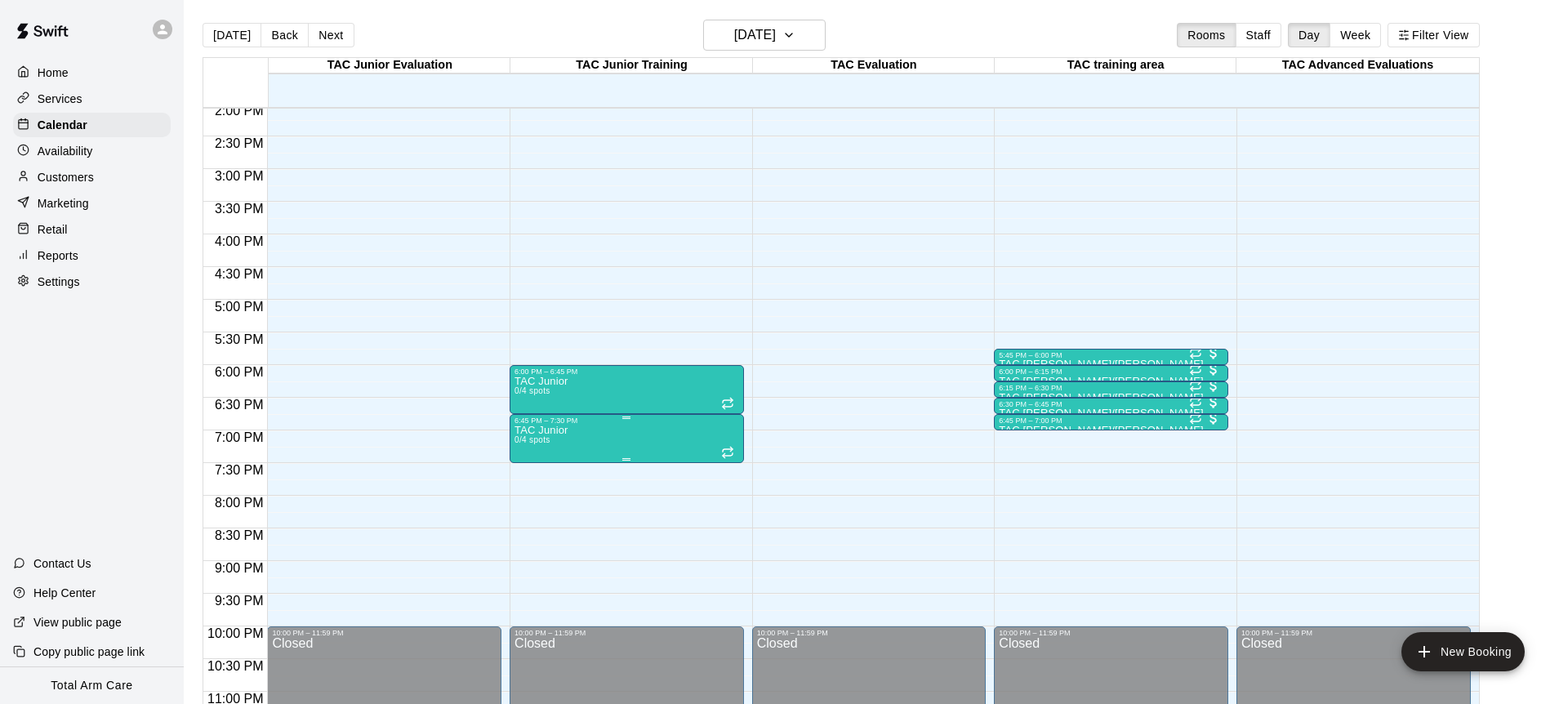
click at [534, 527] on icon "delete" at bounding box center [531, 519] width 20 height 20
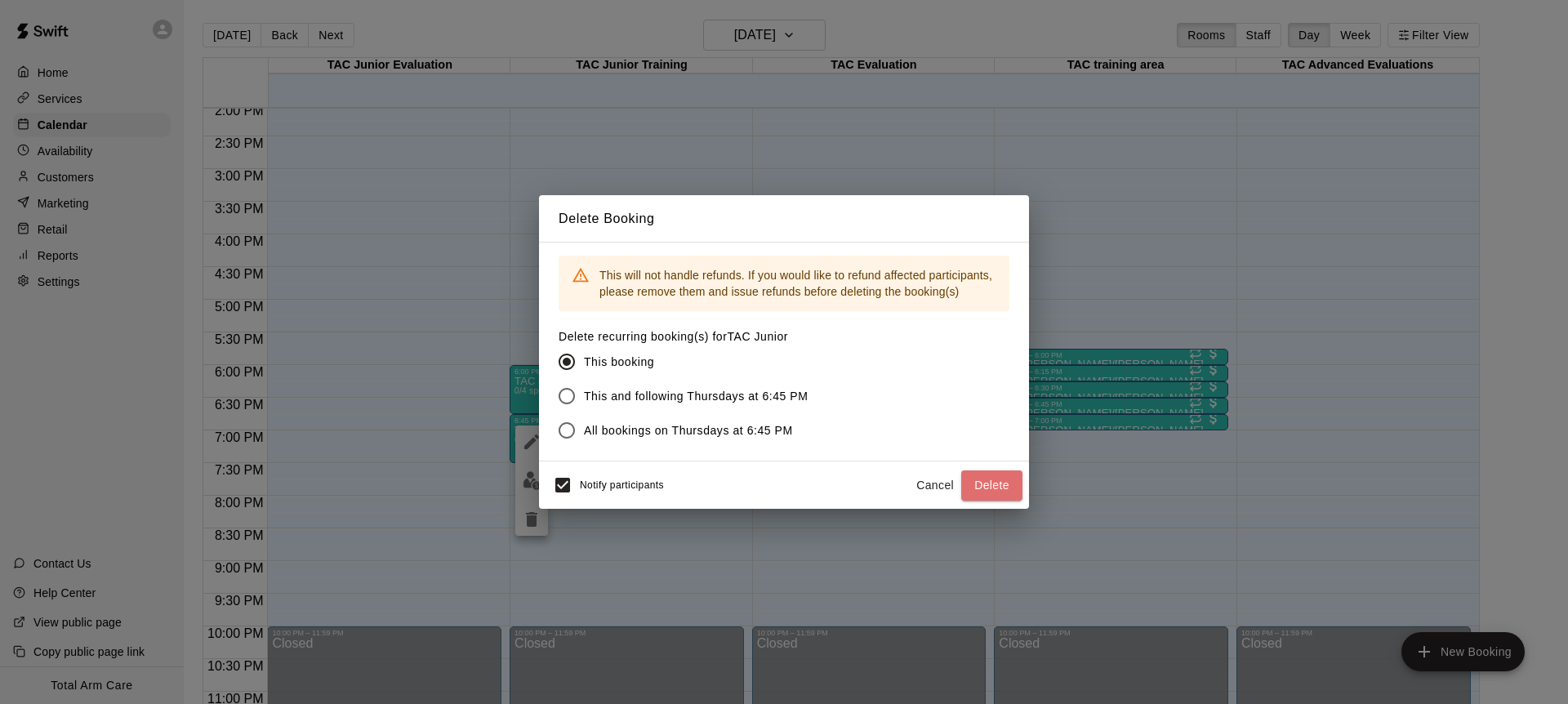
click at [971, 487] on button "Delete" at bounding box center [992, 485] width 62 height 30
